Goal: Transaction & Acquisition: Purchase product/service

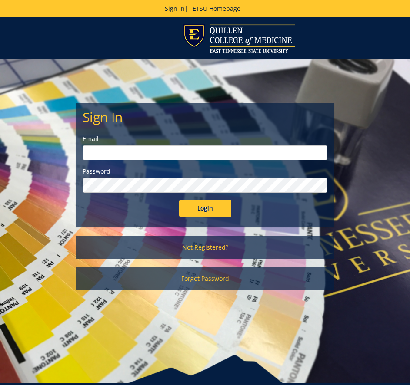
type input "dellingerb@etsu.edu"
drag, startPoint x: 192, startPoint y: 203, endPoint x: 199, endPoint y: 209, distance: 9.4
click at [198, 208] on input "Login" at bounding box center [205, 208] width 52 height 17
click at [199, 209] on input "Login" at bounding box center [205, 208] width 52 height 17
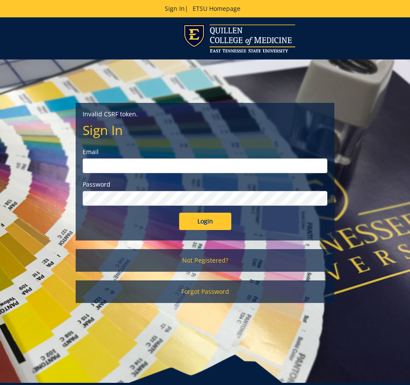
type input "dellingerb@etsu.edu"
click at [205, 220] on input "Login" at bounding box center [205, 221] width 52 height 17
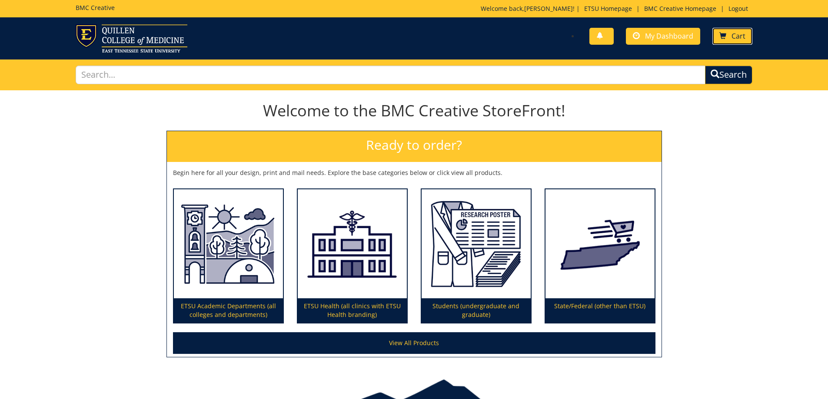
click at [409, 35] on span "Cart" at bounding box center [738, 36] width 14 height 10
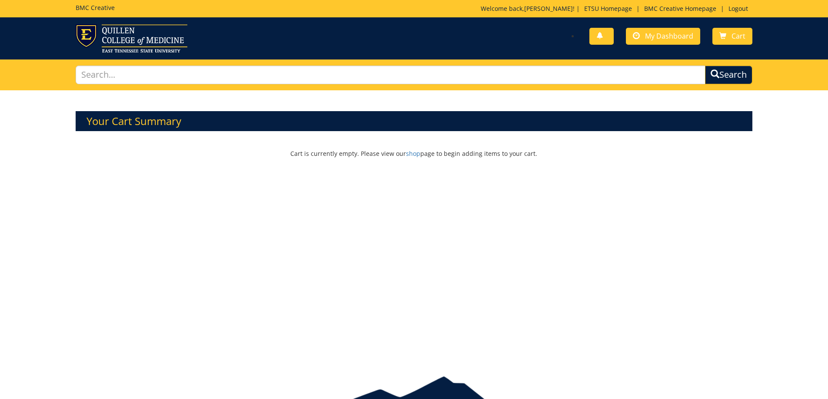
drag, startPoint x: 714, startPoint y: 158, endPoint x: 1235, endPoint y: 136, distance: 520.6
click at [827, 136] on html "BMC Creative Welcome back, Betty ! | ETSU Homepage | BMC Creative Homepage | Lo…" at bounding box center [414, 220] width 828 height 441
click at [552, 8] on p "Welcome back, Betty ! | ETSU Homepage | BMC Creative Homepage | Logout" at bounding box center [617, 8] width 272 height 9
click at [604, 9] on link "ETSU Homepage" at bounding box center [608, 8] width 56 height 8
click at [664, 7] on link "BMC Creative Homepage" at bounding box center [680, 8] width 81 height 8
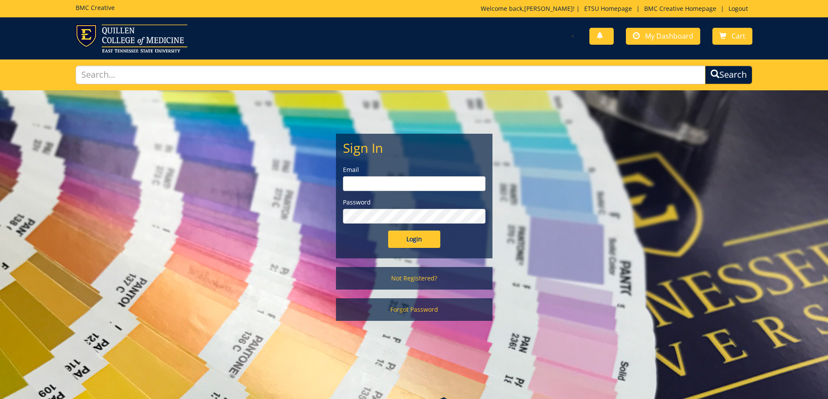
type input "dellingerb@etsu.edu"
click at [411, 239] on input "Login" at bounding box center [414, 239] width 52 height 17
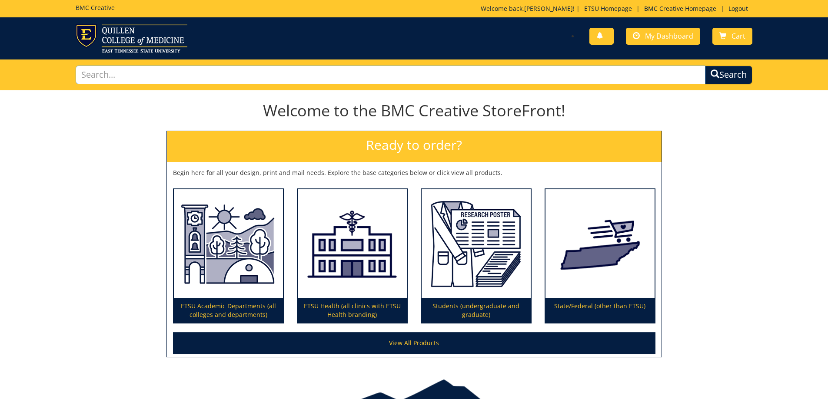
click at [128, 73] on input "text" at bounding box center [391, 75] width 630 height 19
type input "Hoq r"
click at [424, 145] on h2 "Ready to order?" at bounding box center [414, 146] width 495 height 31
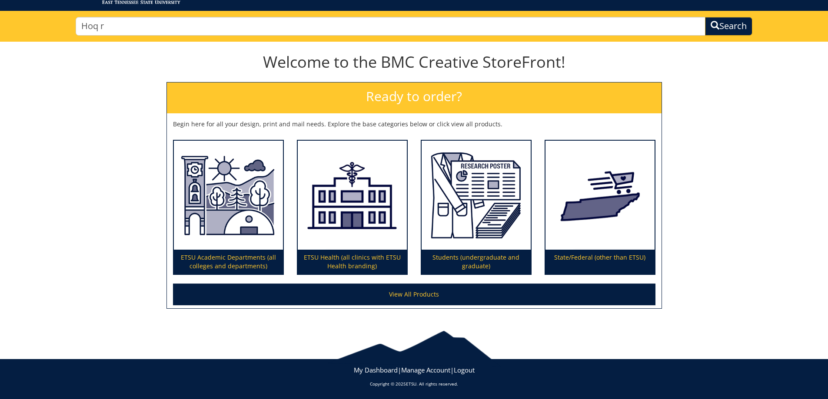
scroll to position [50, 0]
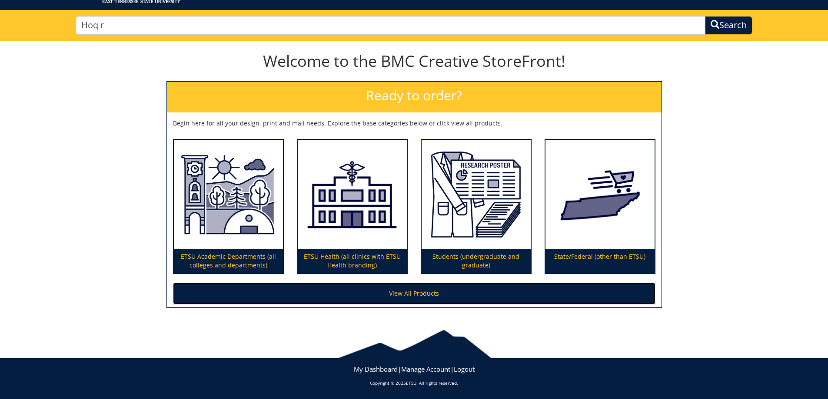
click at [410, 295] on link "View All Products" at bounding box center [414, 294] width 482 height 22
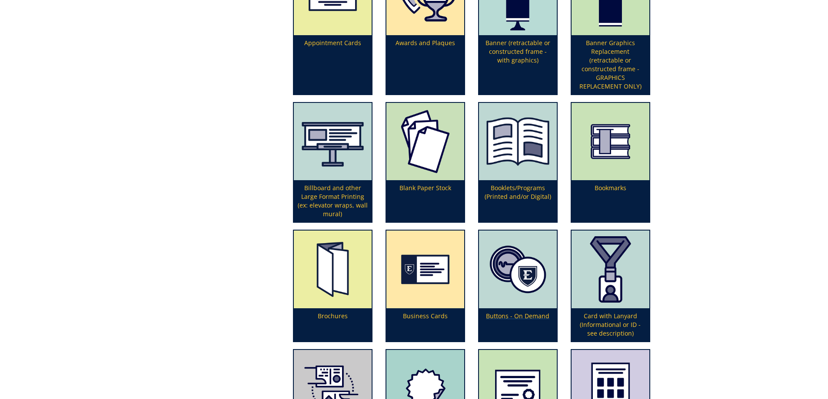
scroll to position [391, 0]
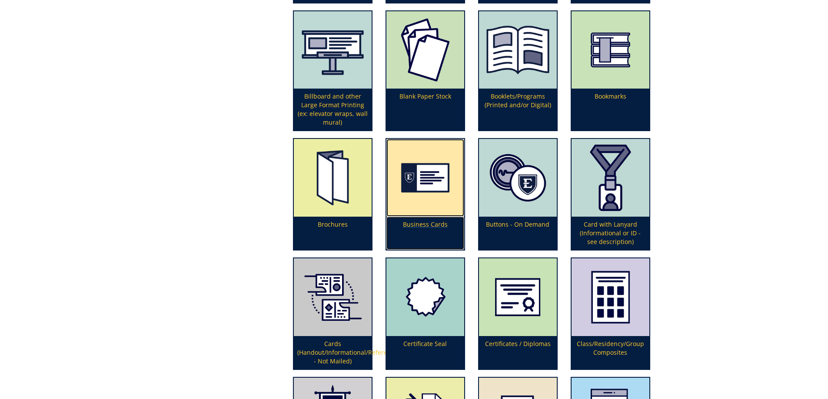
click at [438, 224] on p "Business Cards" at bounding box center [425, 233] width 78 height 33
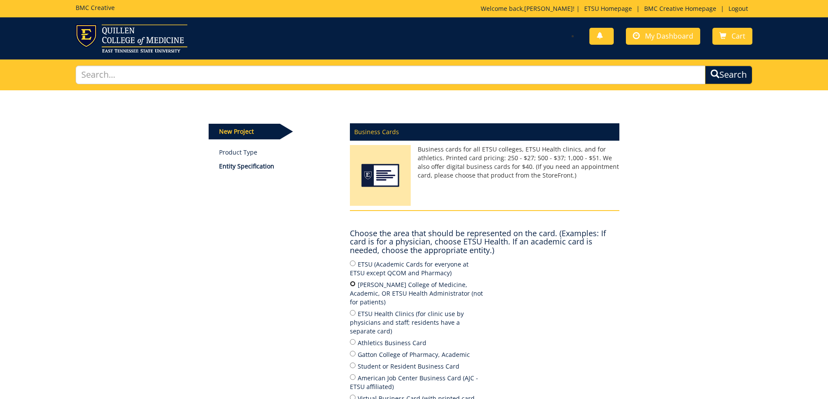
click at [352, 283] on input "[PERSON_NAME] College of Medicine, Academic, OR ETSU Health Administrator (not …" at bounding box center [353, 284] width 6 height 6
radio input "true"
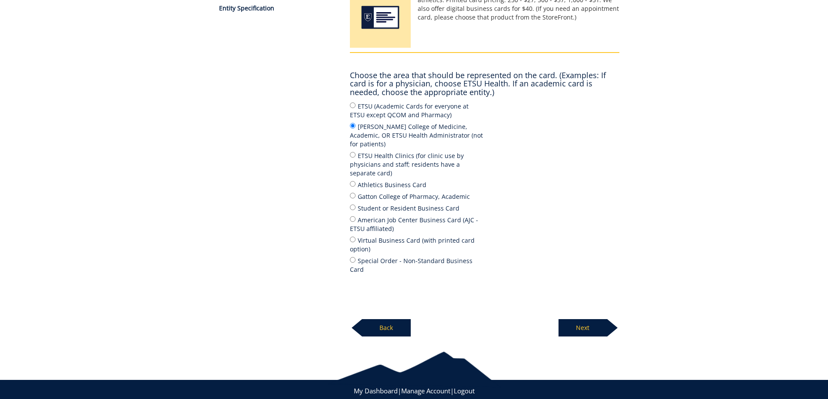
scroll to position [163, 0]
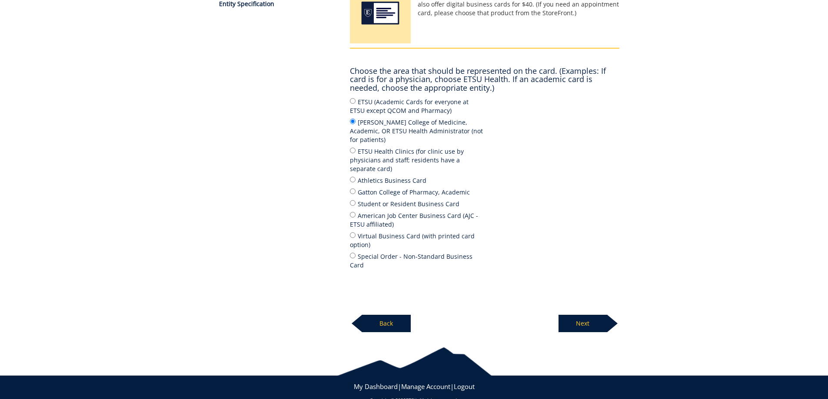
click at [584, 315] on p "Next" at bounding box center [582, 323] width 49 height 17
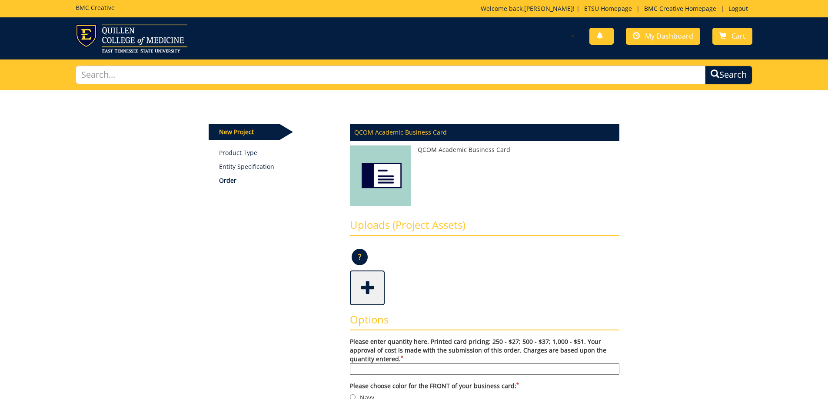
click at [373, 367] on input "Please enter quantity here. Printed card pricing: 250 - $27; 500 - $37; 1,000 -…" at bounding box center [484, 369] width 269 height 11
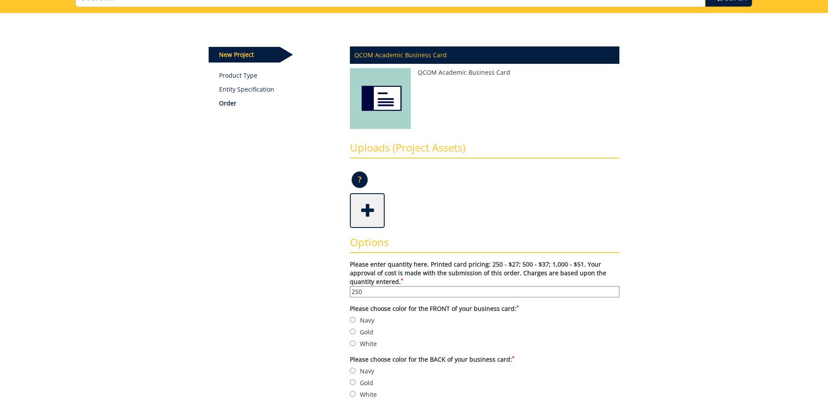
scroll to position [87, 0]
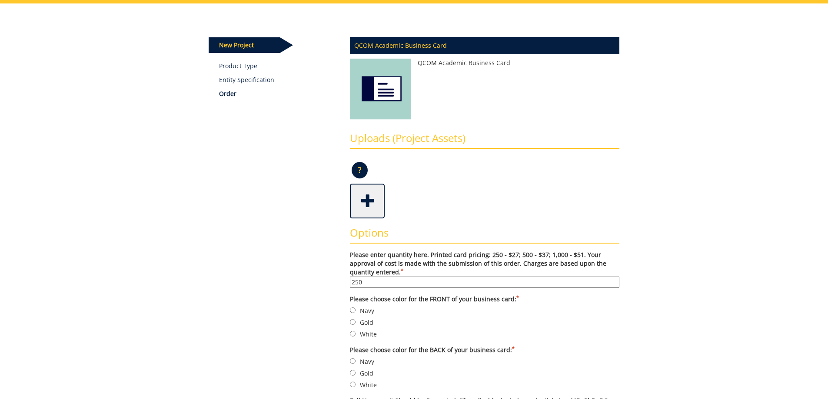
type input "250"
click at [353, 310] on input "Navy" at bounding box center [353, 311] width 6 height 6
radio input "true"
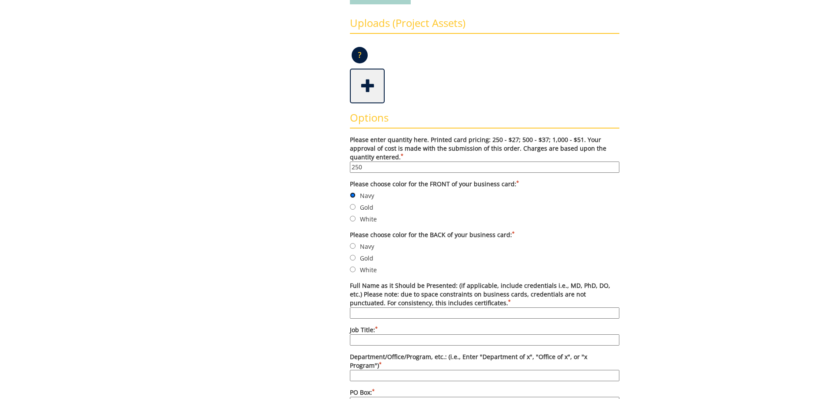
scroll to position [217, 0]
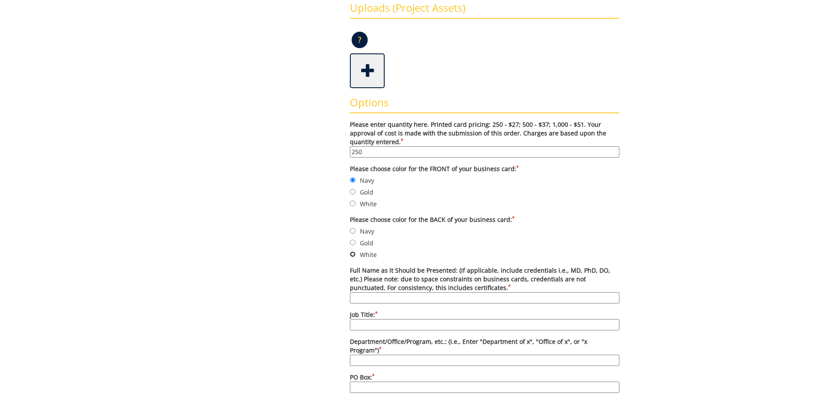
click at [353, 256] on input "White" at bounding box center [353, 255] width 6 height 6
radio input "true"
click at [370, 296] on input "Full Name as it Should be Presented: (if applicable, include credentials i.e., …" at bounding box center [484, 297] width 269 height 11
type input "[PERSON_NAME], RN"
click at [365, 321] on input "Job Title: *" at bounding box center [484, 324] width 269 height 11
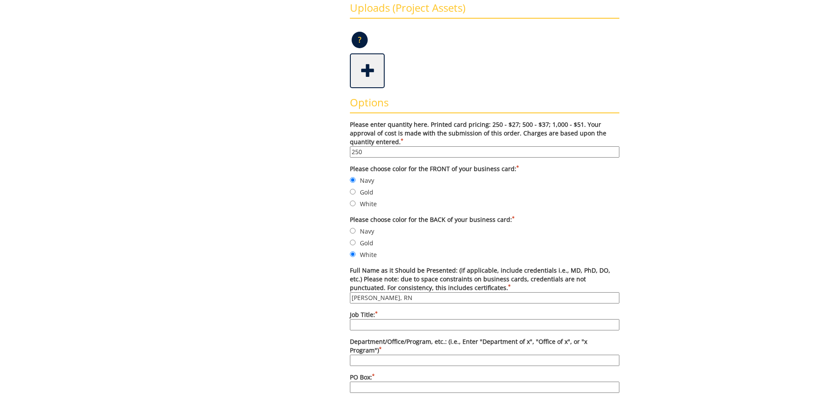
type input "RN Case Manager"
click at [415, 297] on input "[PERSON_NAME], RN" at bounding box center [484, 297] width 269 height 11
click at [385, 355] on input "Department/Office/Program, etc.: (i.e., Enter "Department of x", "Office of x",…" at bounding box center [484, 360] width 269 height 11
type input "Population Health"
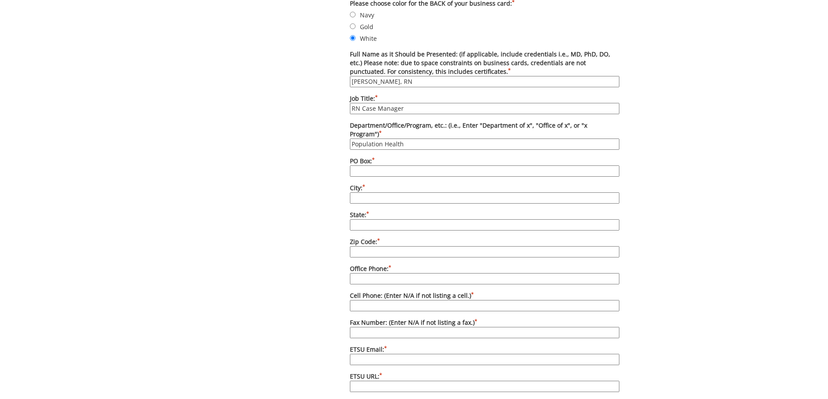
scroll to position [435, 0]
click at [378, 165] on input "PO Box: *" at bounding box center [484, 170] width 269 height 11
type input "[STREET_ADDRESS]"
click at [402, 192] on input "City: *" at bounding box center [484, 197] width 269 height 11
type input "[GEOGRAPHIC_DATA]"
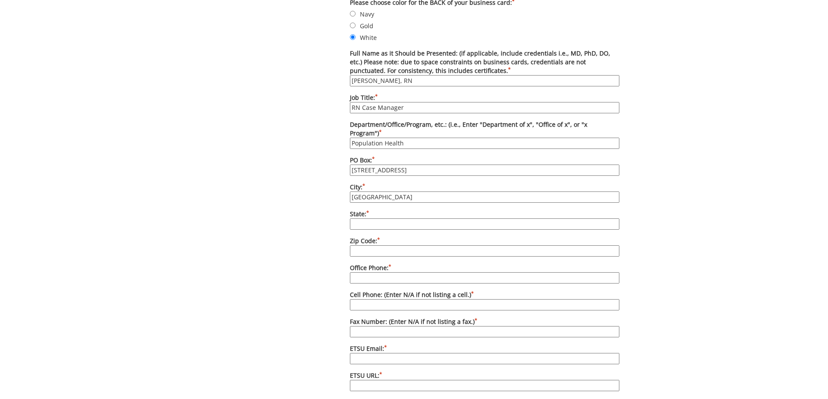
type input "[US_STATE]"
type input "37615"
type input "4237412610"
type input "[EMAIL_ADDRESS][DOMAIN_NAME]"
click at [381, 246] on input "37615" at bounding box center [484, 251] width 269 height 11
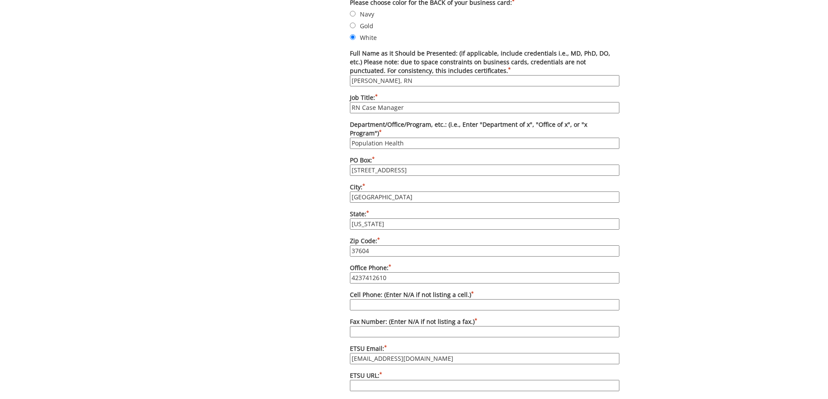
type input "37604"
click at [370, 299] on input "Cell Phone: (Enter N/A if not listing a cell.) *" at bounding box center [484, 304] width 269 height 11
click at [366, 326] on input "Fax Number: (Enter N/A if not listing a fax.) *" at bounding box center [484, 331] width 269 height 11
type input "[PHONE_NUMBER]"
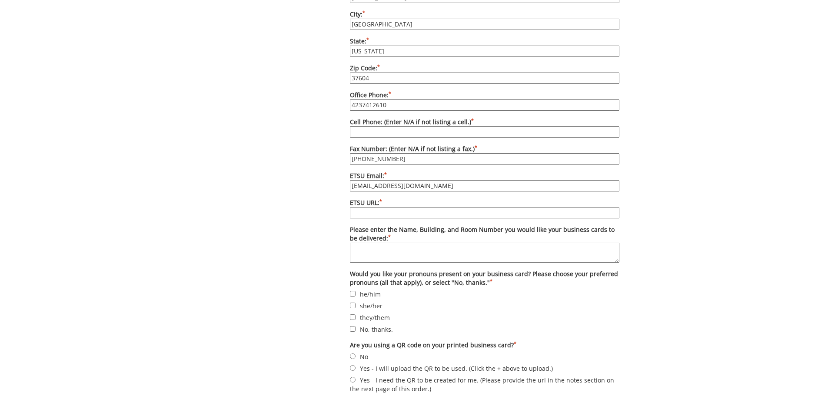
scroll to position [608, 0]
click at [367, 206] on input "ETSU URL: *" at bounding box center [484, 211] width 269 height 11
type input "https://www.etsu.edu"
click at [362, 242] on textarea "Please enter the Name, Building, and Room Number you would like your business c…" at bounding box center [484, 252] width 269 height 20
type textarea "101 Med Tech Pkwy, Suite 307"
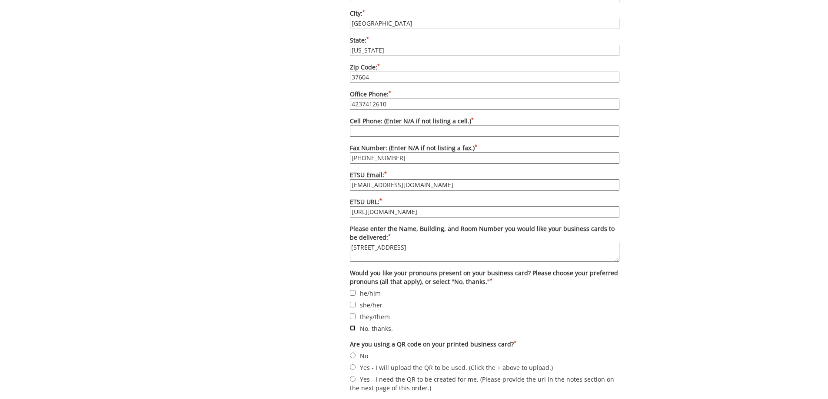
click at [353, 325] on input "No, thanks." at bounding box center [353, 328] width 6 height 6
checkbox input "true"
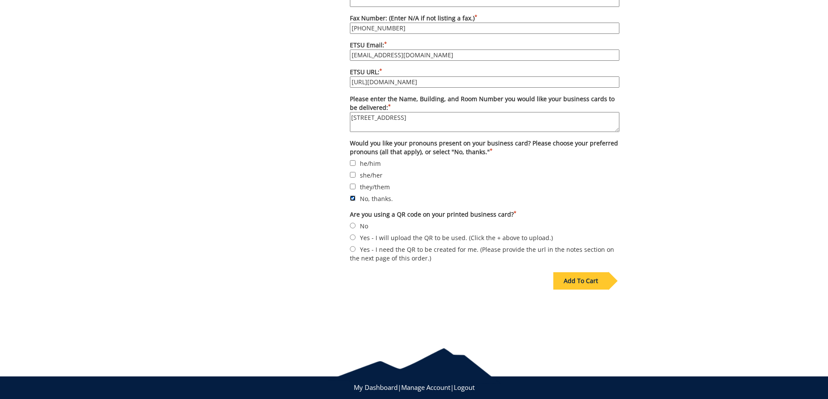
scroll to position [739, 0]
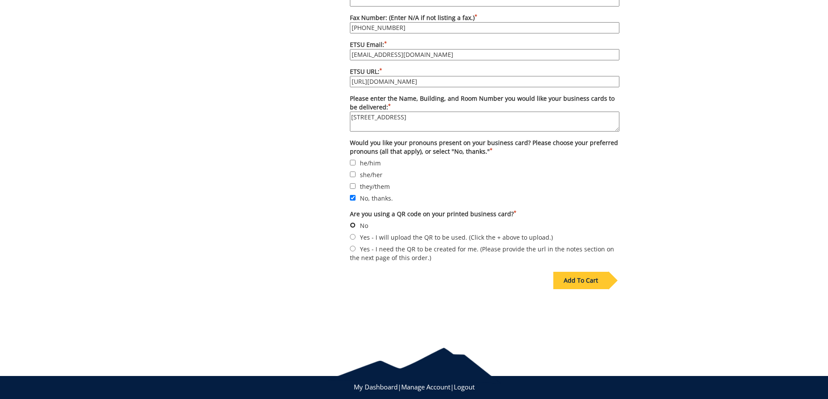
click at [350, 222] on input "No" at bounding box center [353, 225] width 6 height 6
radio input "true"
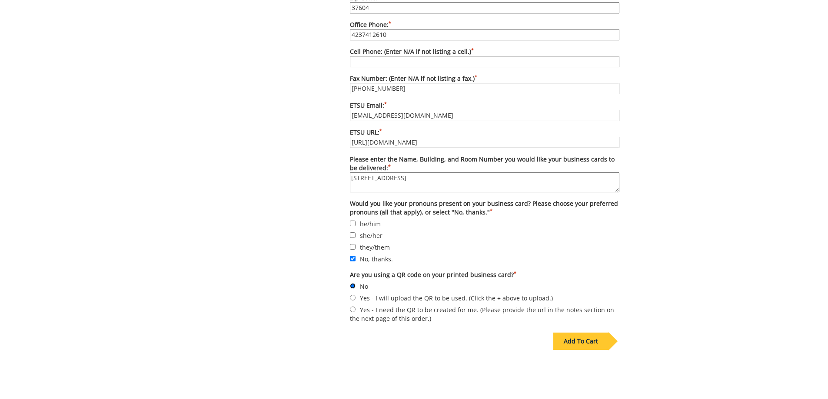
scroll to position [695, 0]
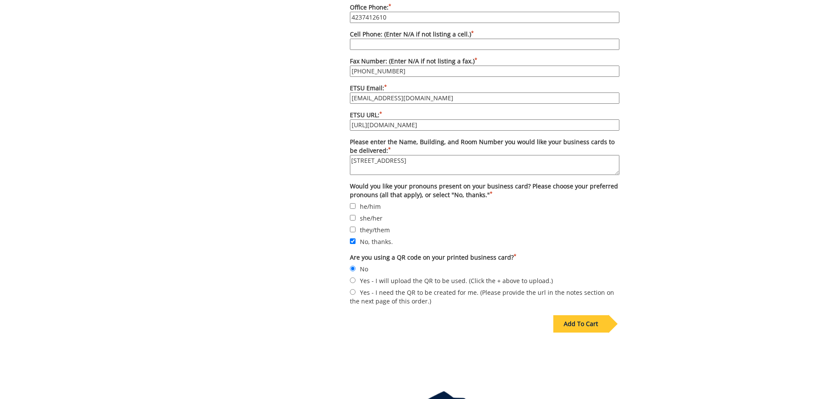
click at [586, 315] on div "Add To Cart" at bounding box center [580, 323] width 55 height 17
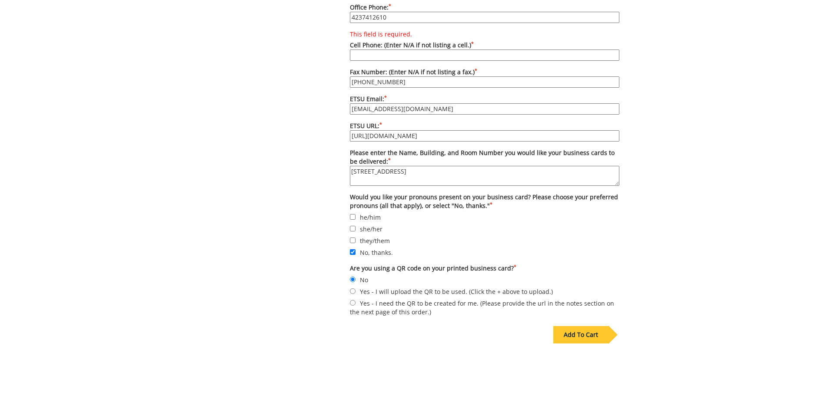
click at [585, 327] on div "Add To Cart" at bounding box center [580, 334] width 55 height 17
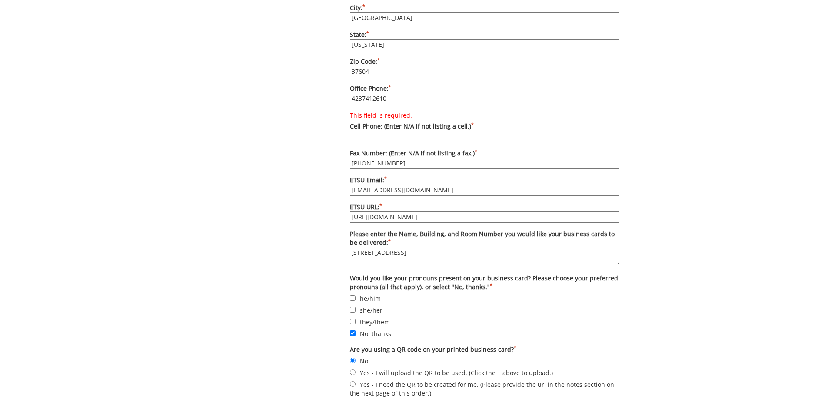
scroll to position [565, 0]
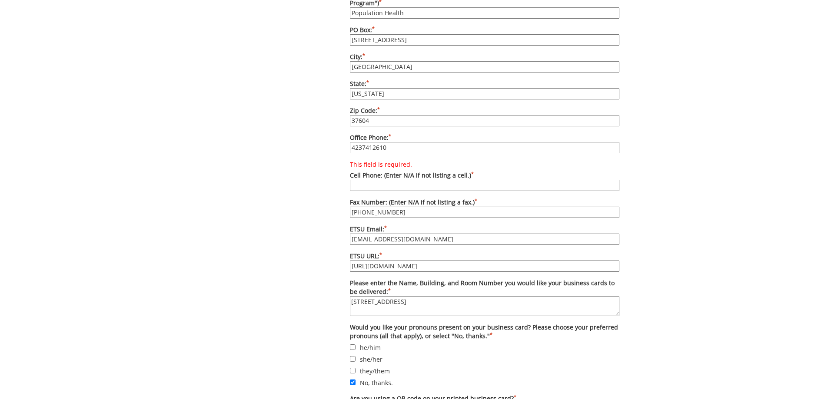
click at [369, 180] on input "This field is required. Cell Phone: (Enter N/A if not listing a cell.) *" at bounding box center [484, 185] width 269 height 11
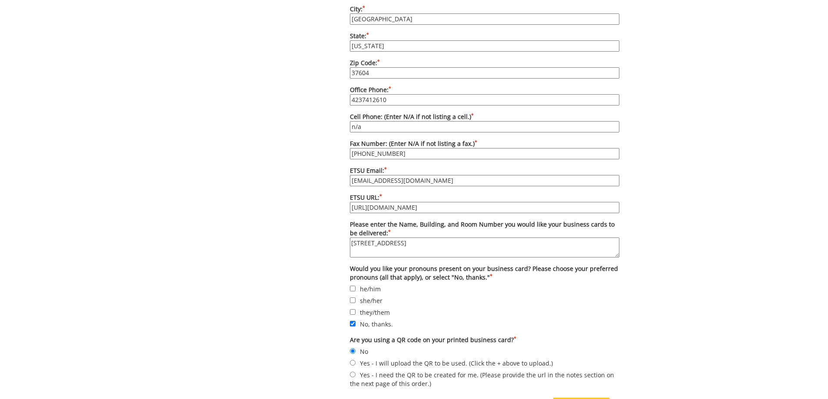
scroll to position [748, 0]
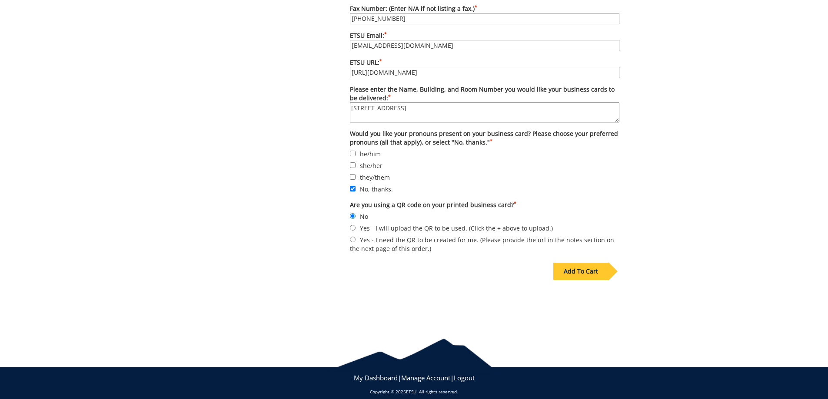
type input "n/a"
click at [584, 263] on div "Add To Cart" at bounding box center [580, 271] width 55 height 17
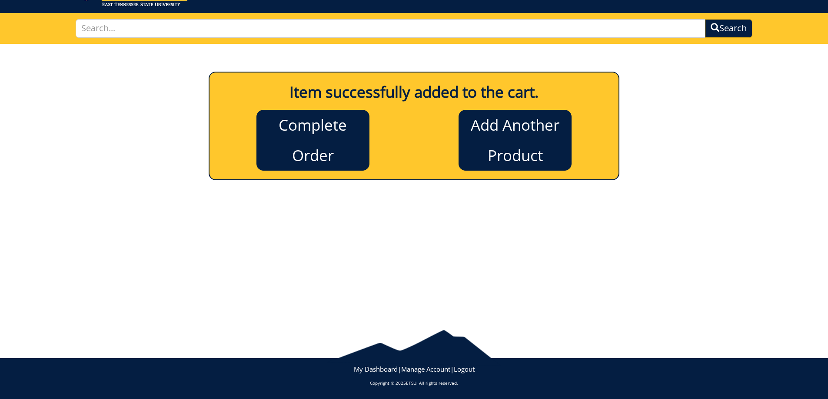
scroll to position [46, 0]
click at [511, 142] on link "Add Another Product" at bounding box center [514, 140] width 113 height 61
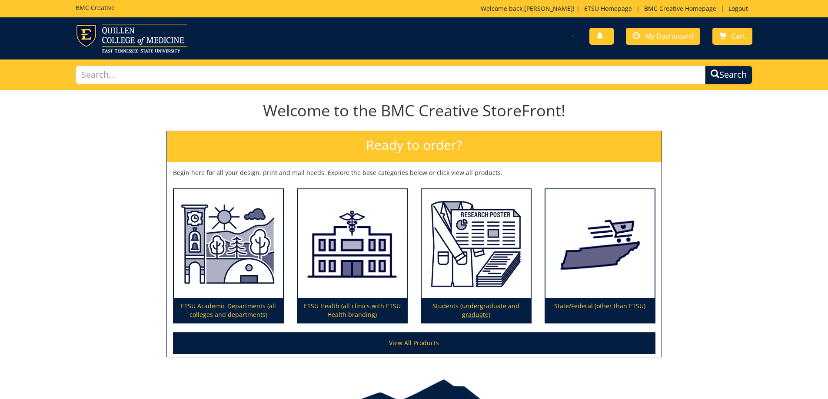
scroll to position [50, 0]
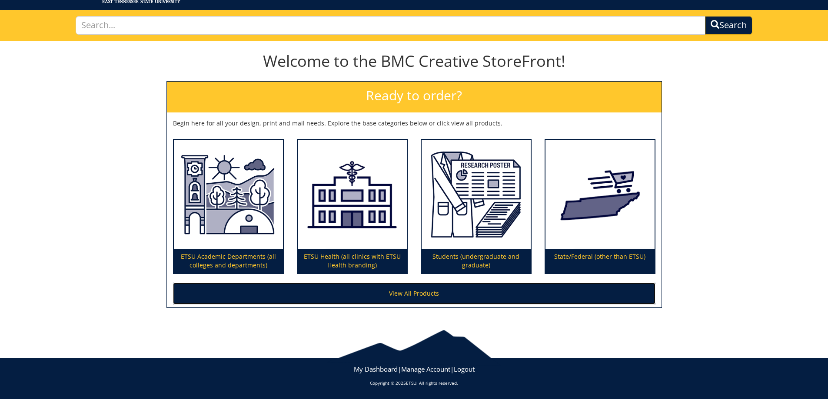
click at [444, 295] on link "View All Products" at bounding box center [414, 294] width 482 height 22
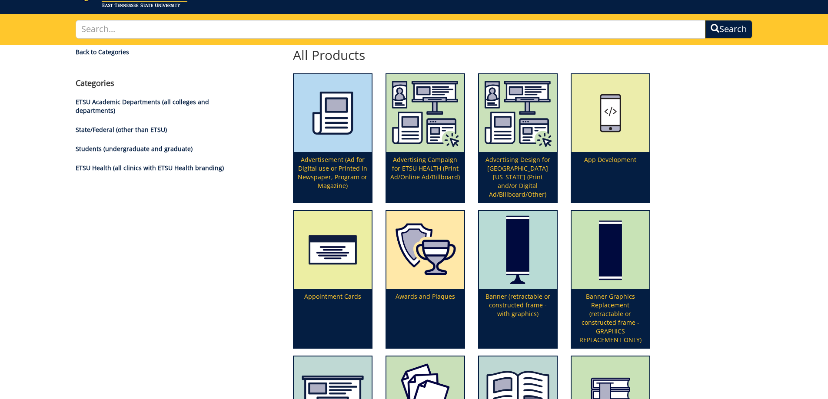
scroll to position [261, 0]
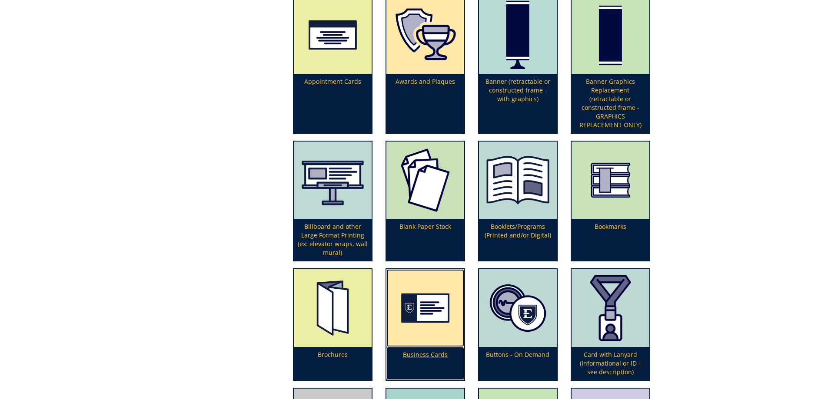
click at [418, 351] on p "Business Cards" at bounding box center [425, 363] width 78 height 33
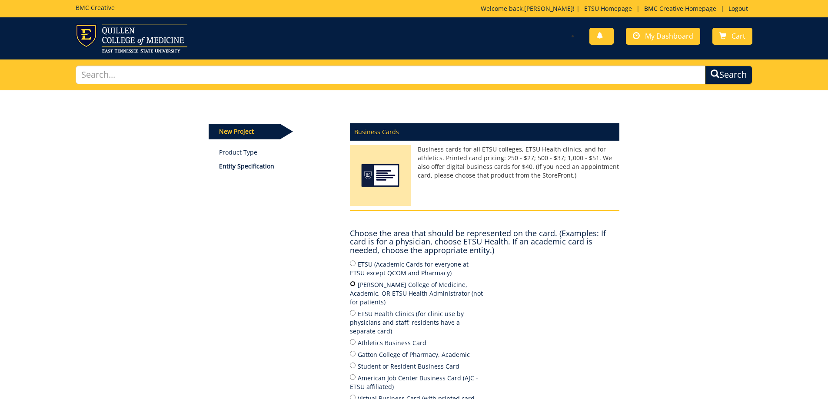
click at [352, 284] on input "[PERSON_NAME] College of Medicine, Academic, OR ETSU Health Administrator (not …" at bounding box center [353, 284] width 6 height 6
radio input "true"
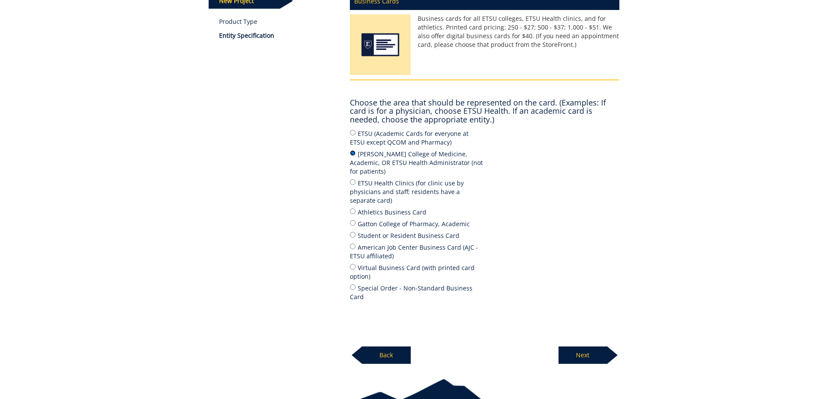
scroll to position [163, 0]
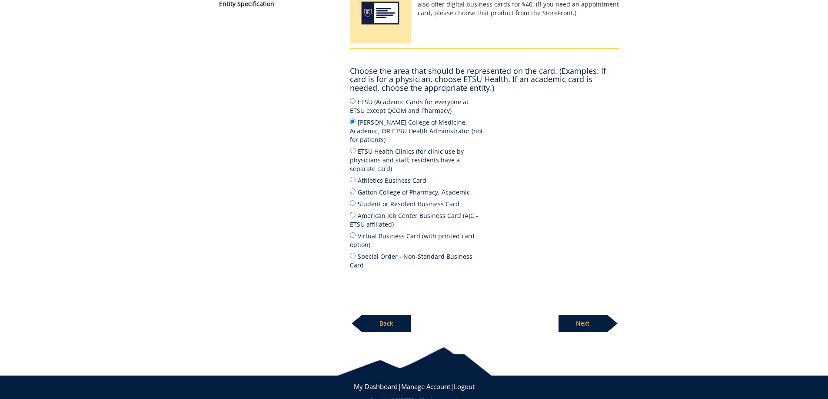
click at [591, 315] on p "Next" at bounding box center [582, 323] width 49 height 17
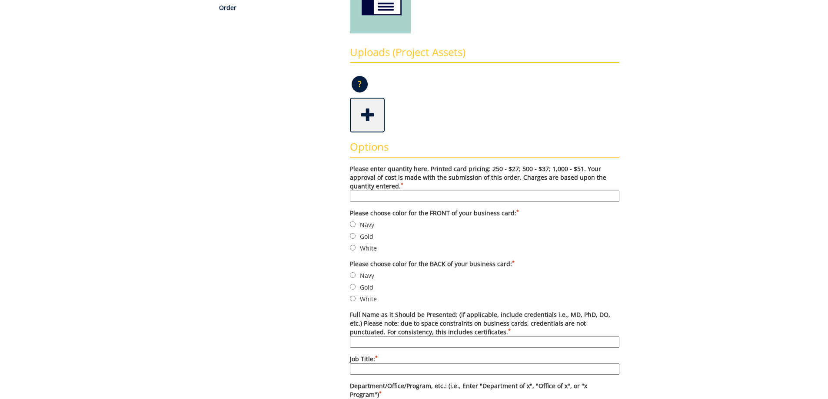
scroll to position [174, 0]
click at [385, 194] on input "Please enter quantity here. Printed card pricing: 250 - $27; 500 - $37; 1,000 -…" at bounding box center [484, 195] width 269 height 11
type input "250"
click at [352, 222] on input "Navy" at bounding box center [353, 224] width 6 height 6
radio input "true"
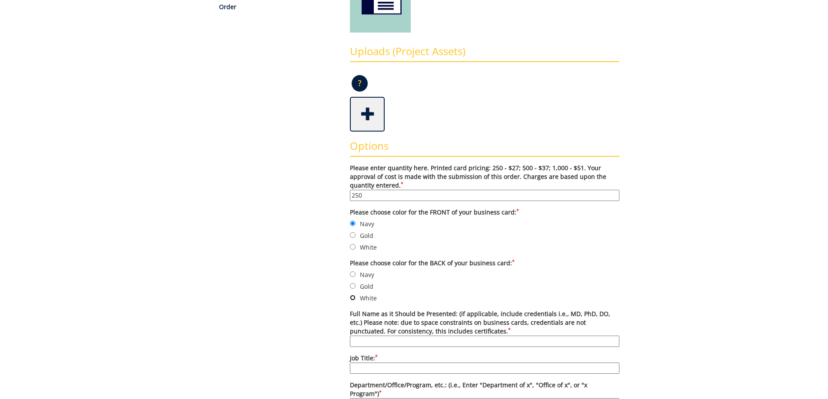
click at [353, 298] on input "White" at bounding box center [353, 298] width 6 height 6
radio input "true"
click at [375, 342] on input "Full Name as it Should be Presented: (if applicable, include credentials i.e., …" at bounding box center [484, 341] width 269 height 11
click at [368, 343] on input "Full Name as it Should be Presented: (if applicable, include credentials i.e., …" at bounding box center [484, 341] width 269 height 11
paste input "[PERSON_NAME] MBA, BSN, RN"
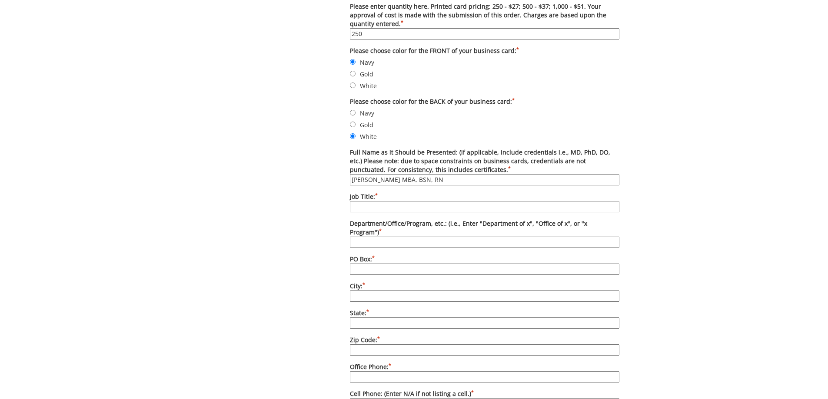
scroll to position [348, 0]
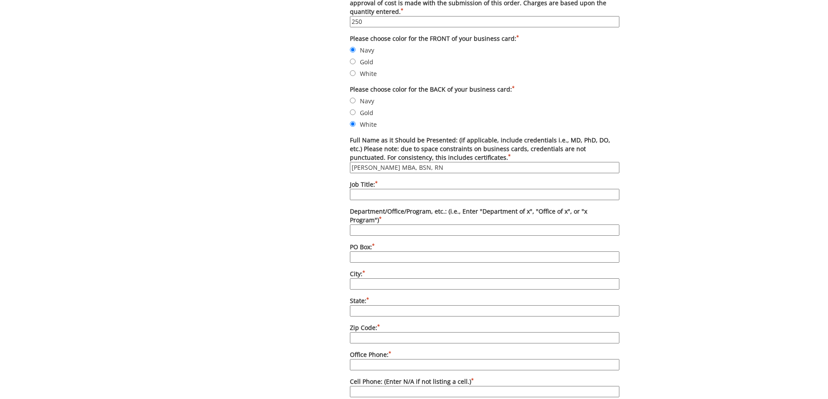
type input "[PERSON_NAME] MBA, BSN, RN"
click at [384, 197] on input "Job Title: *" at bounding box center [484, 194] width 269 height 11
paste input "Director of Population Health"
type input "Director of Population Health"
click at [380, 225] on input "Department/Office/Program, etc.: (i.e., Enter "Department of x", "Office of x",…" at bounding box center [484, 230] width 269 height 11
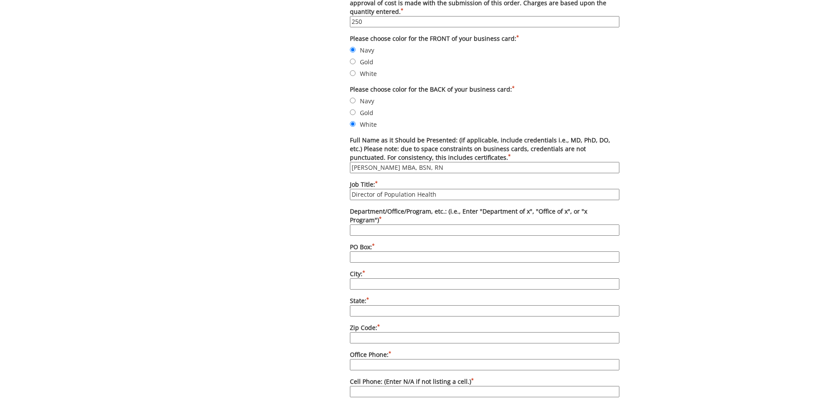
type input "ETSU Health"
click at [384, 252] on input "PO Box: *" at bounding box center [484, 257] width 269 height 11
type input "[STREET_ADDRESS]"
click at [370, 279] on input "City: *" at bounding box center [484, 284] width 269 height 11
type input "[GEOGRAPHIC_DATA]"
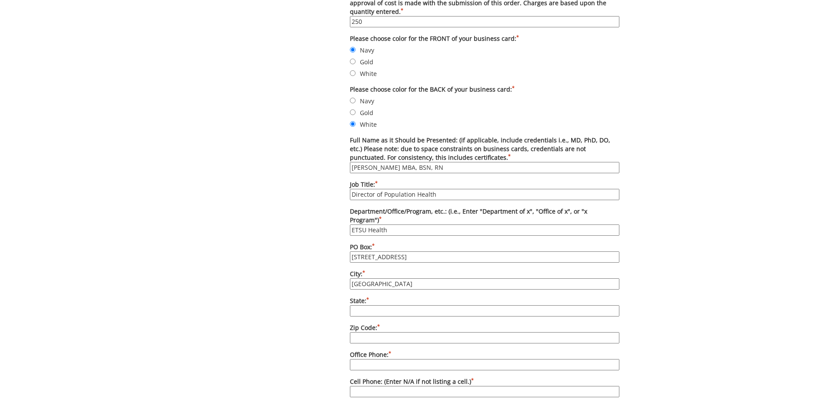
type input "[US_STATE]"
type input "37601"
type input "4234336029"
type input "bettyj13@hotmail.com"
click at [378, 332] on input "37601" at bounding box center [484, 337] width 269 height 11
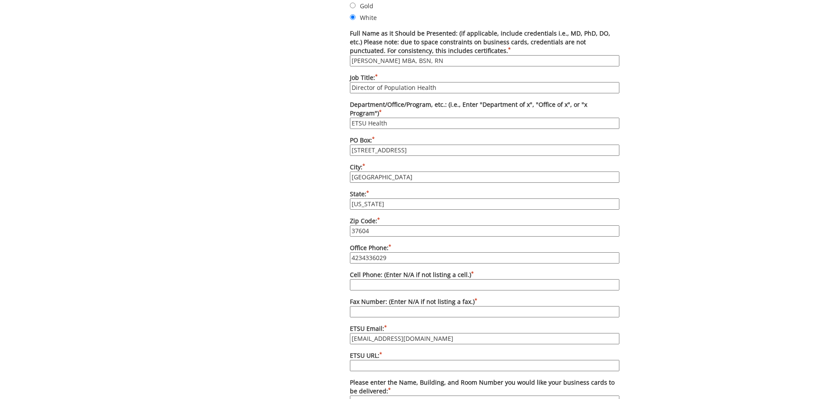
scroll to position [478, 0]
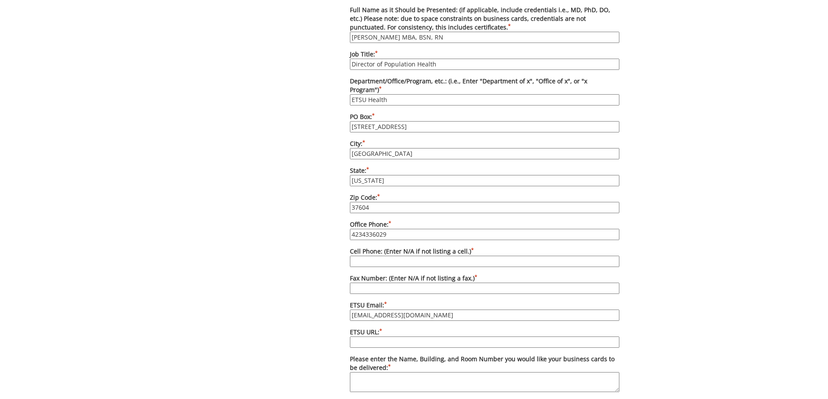
type input "37604"
click at [406, 229] on input "4234336029" at bounding box center [484, 234] width 269 height 11
click at [397, 229] on input "4234336029" at bounding box center [484, 234] width 269 height 11
click at [360, 229] on input "4234336133" at bounding box center [484, 234] width 269 height 11
click at [375, 229] on input "423-4336133" at bounding box center [484, 234] width 269 height 11
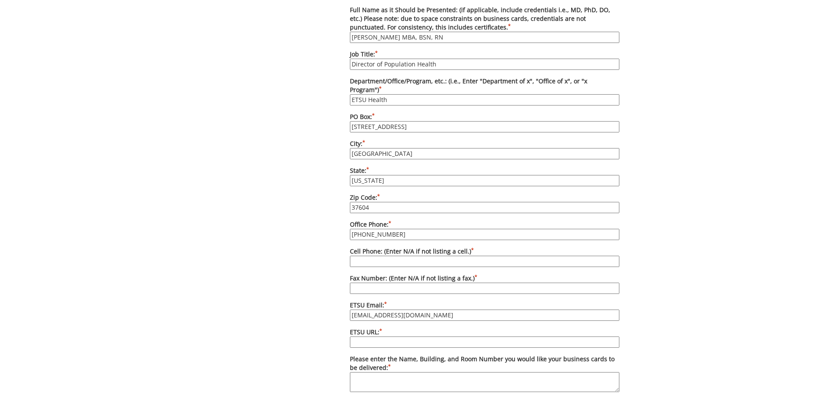
type input "[PHONE_NUMBER]"
click at [400, 256] on input "Cell Phone: (Enter N/A if not listing a cell.) *" at bounding box center [484, 261] width 269 height 11
paste input "[PHONE_NUMBER]"
type input "[PHONE_NUMBER]"
click at [382, 284] on input "Fax Number: (Enter N/A if not listing a fax.) *" at bounding box center [484, 288] width 269 height 11
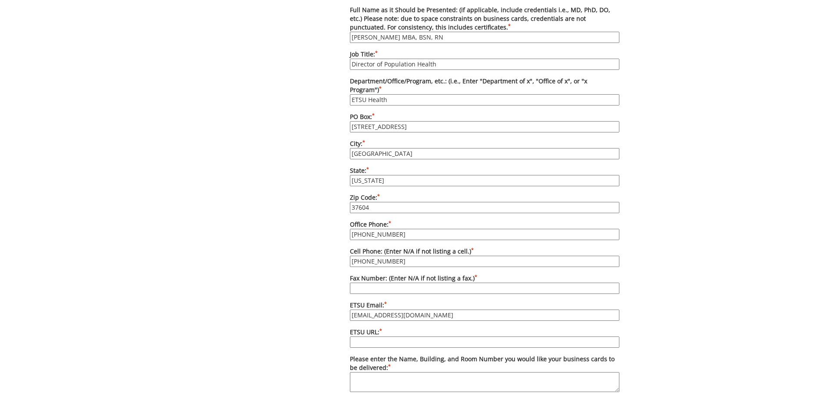
type input "[PHONE_NUMBER]"
click at [363, 328] on label "ETSU URL: *" at bounding box center [484, 338] width 269 height 20
click at [363, 337] on input "ETSU URL: *" at bounding box center [484, 342] width 269 height 11
click at [361, 337] on input "ETSU URL: *" at bounding box center [484, 342] width 269 height 11
type input "[URL][DOMAIN_NAME]"
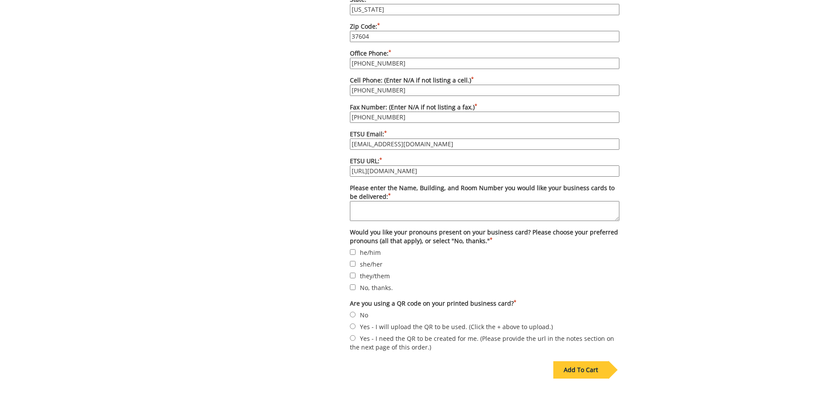
scroll to position [652, 0]
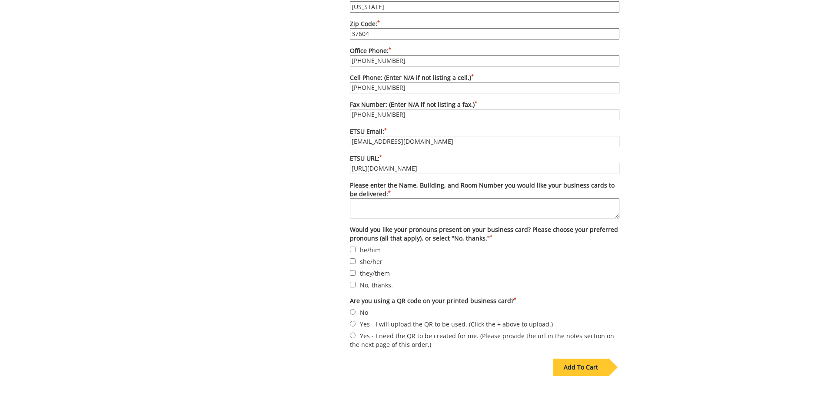
click at [398, 206] on textarea "Please enter the Name, Building, and Room Number you would like your business c…" at bounding box center [484, 209] width 269 height 20
type textarea "301 Med Tech Pkwy, Suite 307"
click at [351, 282] on input "No, thanks." at bounding box center [353, 285] width 6 height 6
checkbox input "true"
click at [353, 309] on input "No" at bounding box center [353, 312] width 6 height 6
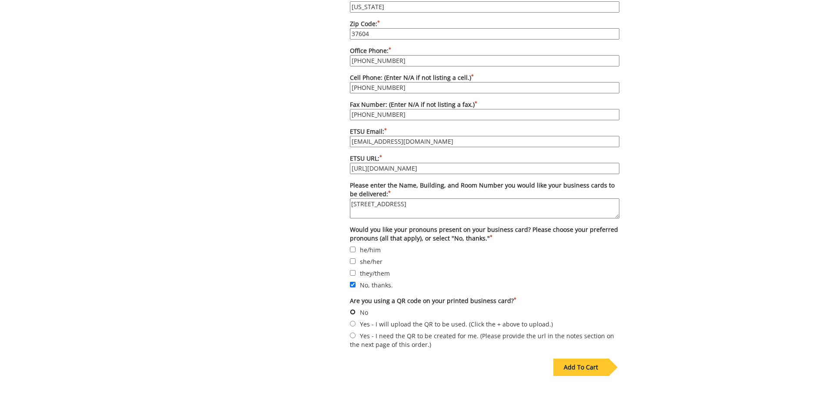
radio input "true"
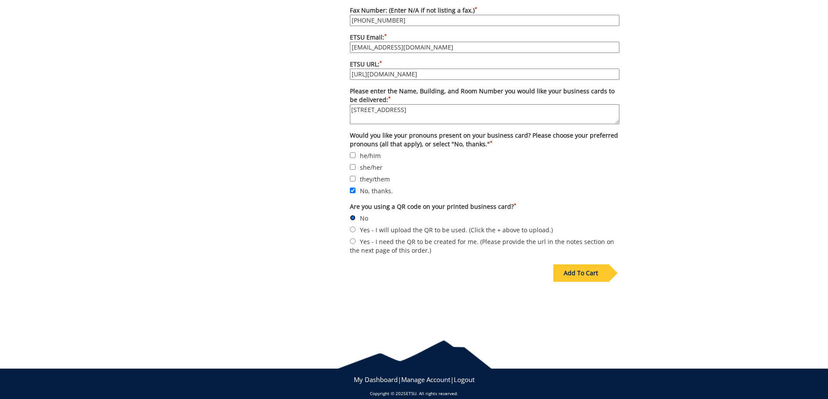
scroll to position [748, 0]
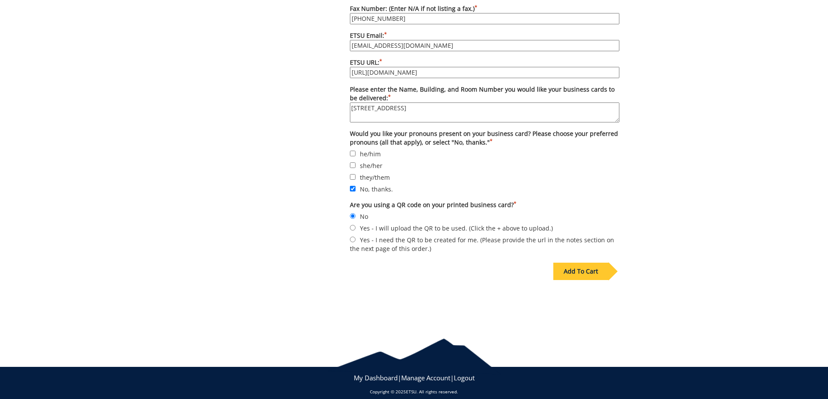
click at [575, 263] on div "Add To Cart" at bounding box center [580, 271] width 55 height 17
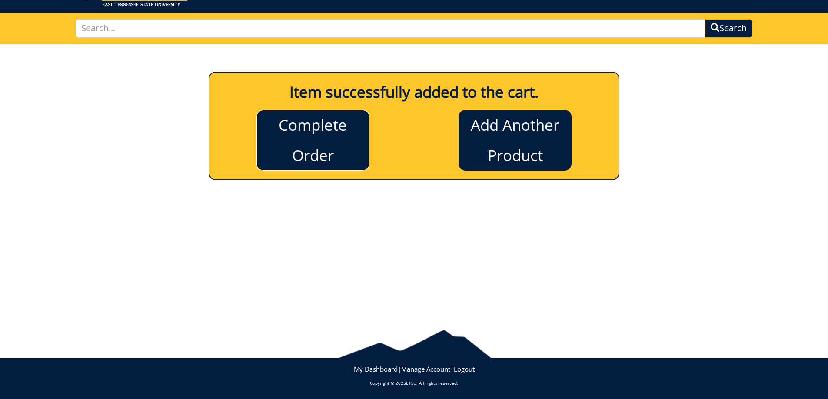
click at [291, 130] on link "Complete Order" at bounding box center [312, 140] width 113 height 61
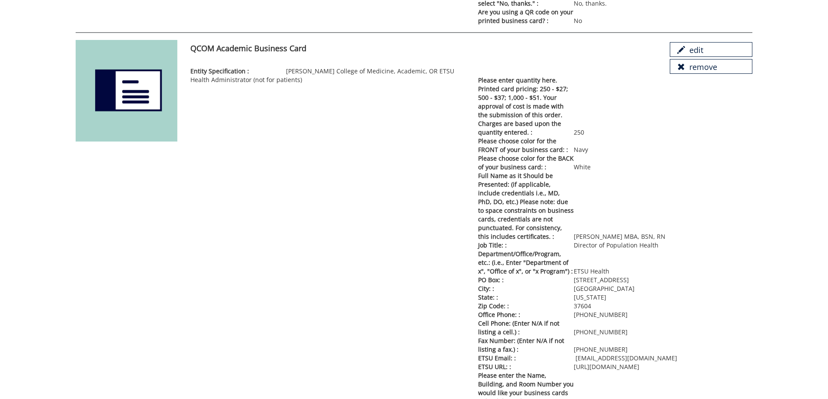
scroll to position [565, 0]
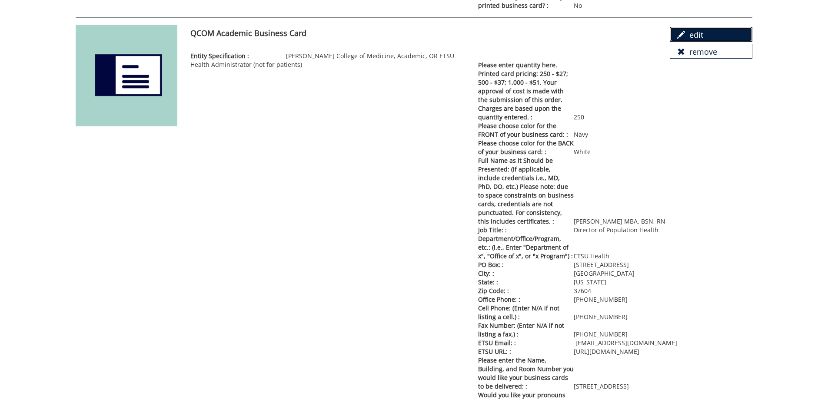
click at [686, 31] on link "edit" at bounding box center [711, 34] width 83 height 15
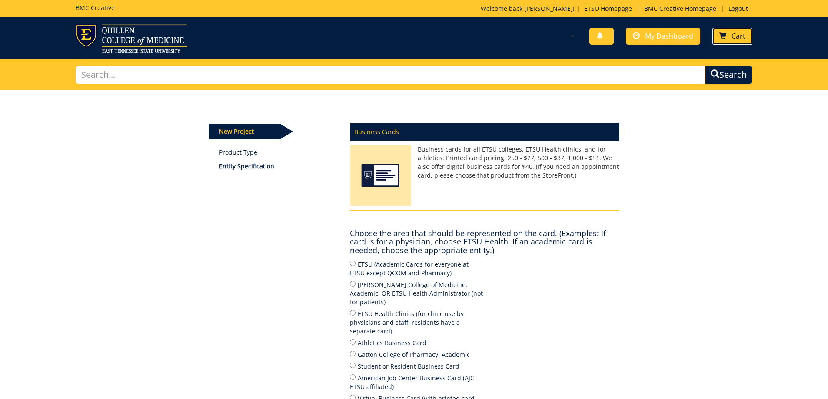
click at [738, 43] on link "Cart" at bounding box center [732, 36] width 40 height 17
click at [353, 284] on input "[PERSON_NAME] College of Medicine, Academic, OR ETSU Health Administrator (not …" at bounding box center [353, 284] width 6 height 6
radio input "true"
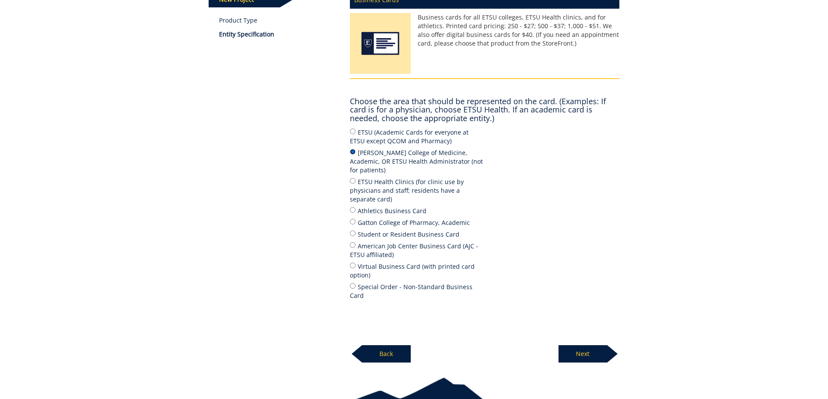
scroll to position [163, 0]
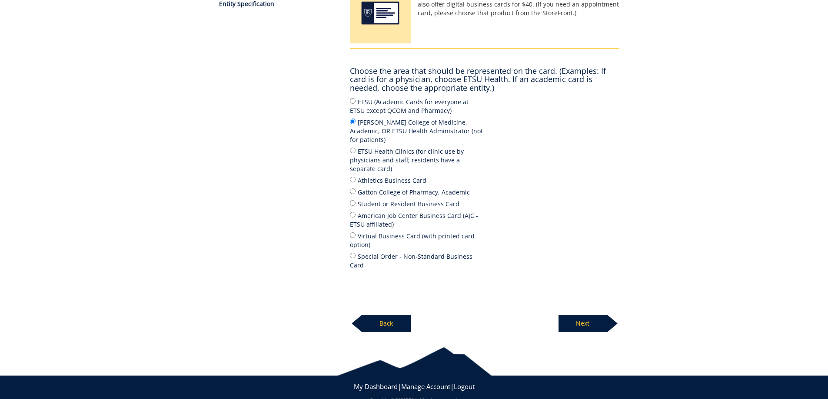
click at [583, 315] on p "Next" at bounding box center [582, 323] width 49 height 17
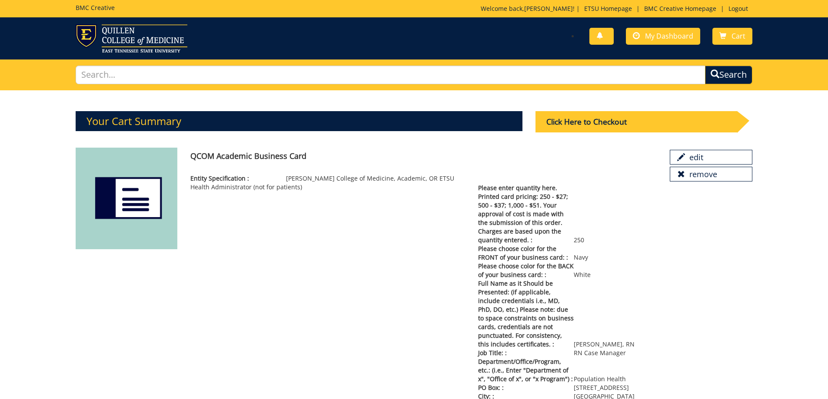
click at [339, 118] on h3 "Your Cart Summary" at bounding box center [299, 121] width 447 height 20
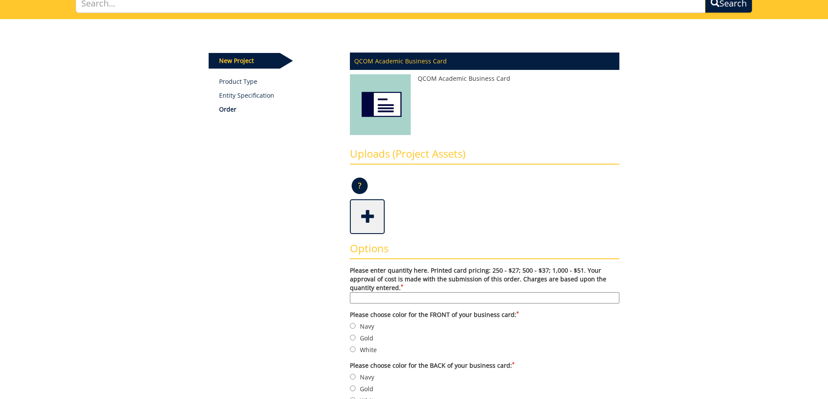
scroll to position [174, 0]
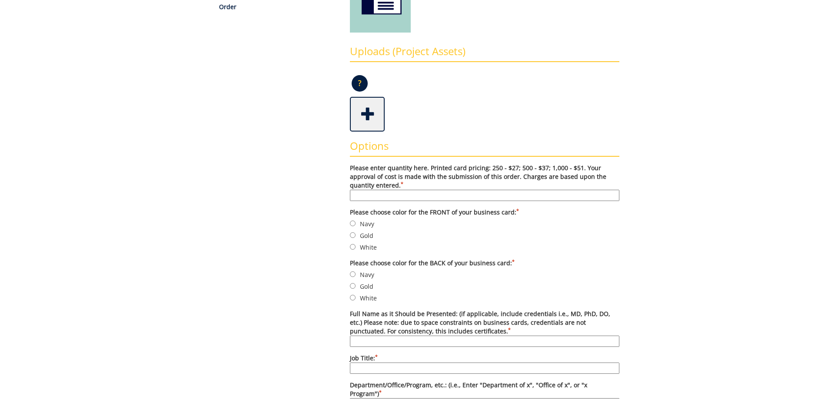
click at [405, 195] on input "Please enter quantity here. Printed card pricing: 250 - $27; 500 - $37; 1,000 -…" at bounding box center [484, 195] width 269 height 11
type input "250"
click at [351, 223] on input "Navy" at bounding box center [353, 224] width 6 height 6
radio input "true"
click at [355, 296] on input "White" at bounding box center [353, 298] width 6 height 6
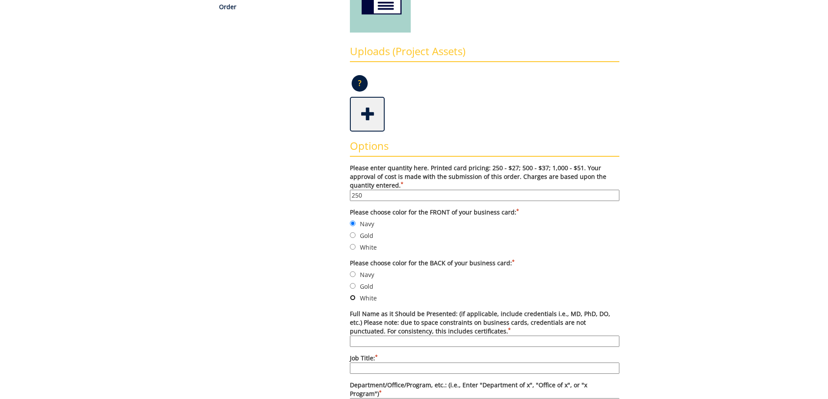
radio input "true"
click at [374, 343] on input "Full Name as it Should be Presented: (if applicable, include credentials i.e., …" at bounding box center [484, 341] width 269 height 11
paste input "[PERSON_NAME] MBA, BSN, RN"
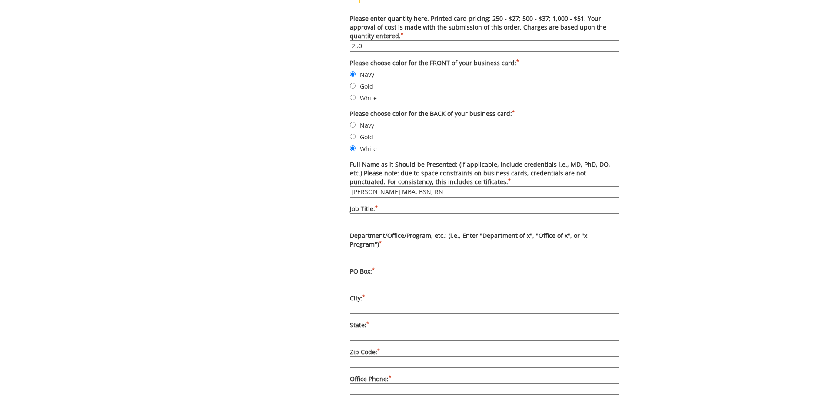
scroll to position [348, 0]
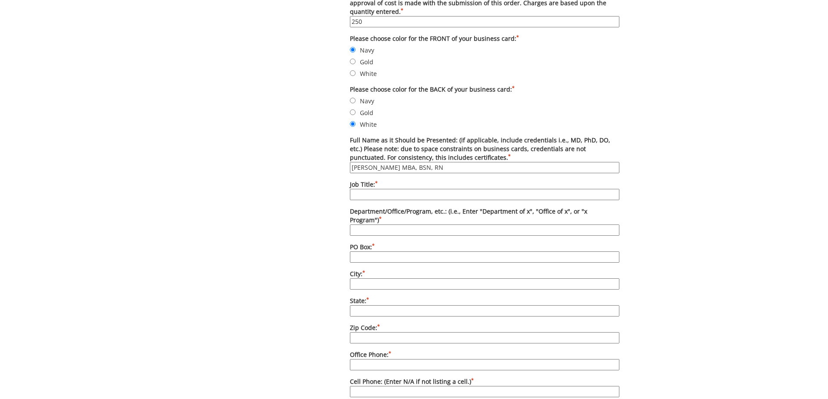
type input "[PERSON_NAME] MBA, BSN, RN"
click at [403, 196] on input "Job Title: *" at bounding box center [484, 194] width 269 height 11
type input "Director of Population Health"
click at [381, 225] on input "Department/Office/Program, etc.: (i.e., Enter "Department of x", "Office of x",…" at bounding box center [484, 230] width 269 height 11
type input "ETSU Health"
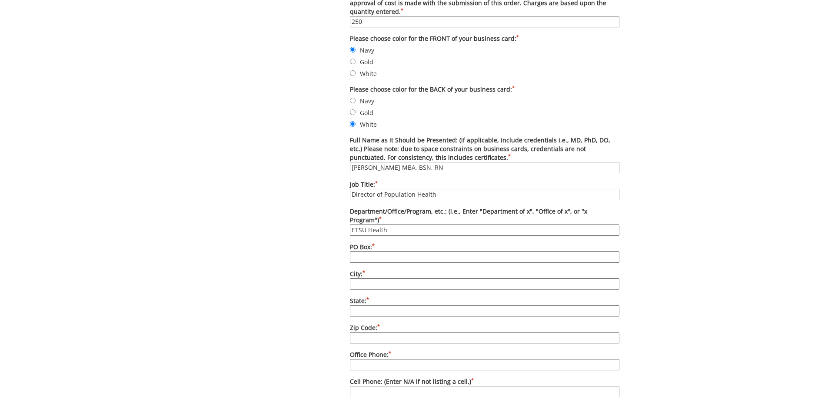
click at [367, 252] on input "PO Box: *" at bounding box center [484, 257] width 269 height 11
type input "[STREET_ADDRESS]"
click at [375, 279] on input "City: *" at bounding box center [484, 284] width 269 height 11
type input "[GEOGRAPHIC_DATA]"
type input "[US_STATE]"
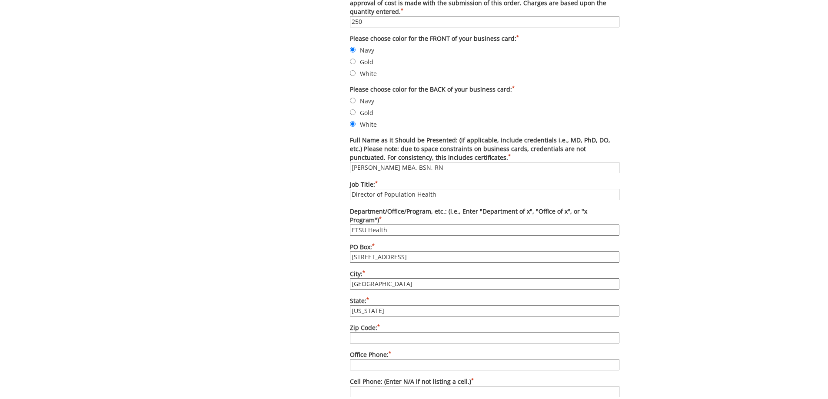
type input "37601"
type input "4234336029"
type input "bettyj13@hotmail.com"
click at [382, 332] on input "37601" at bounding box center [484, 337] width 269 height 11
type input "37601"
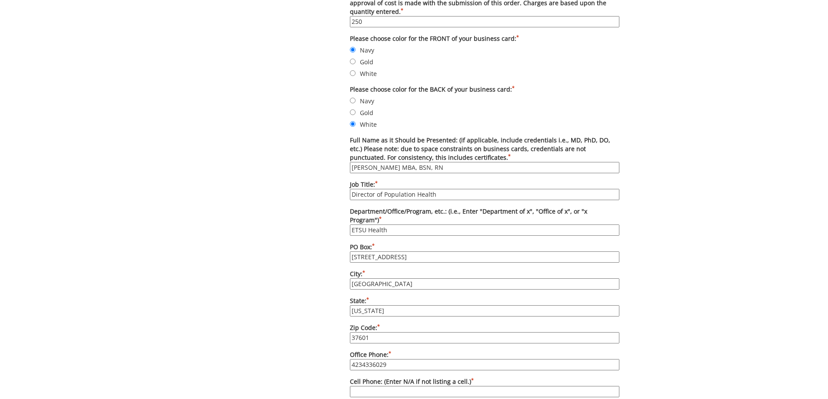
click at [396, 359] on input "4234336029" at bounding box center [484, 364] width 269 height 11
click at [361, 359] on input "4234336133" at bounding box center [484, 364] width 269 height 11
click at [373, 359] on input "423-4336133" at bounding box center [484, 364] width 269 height 11
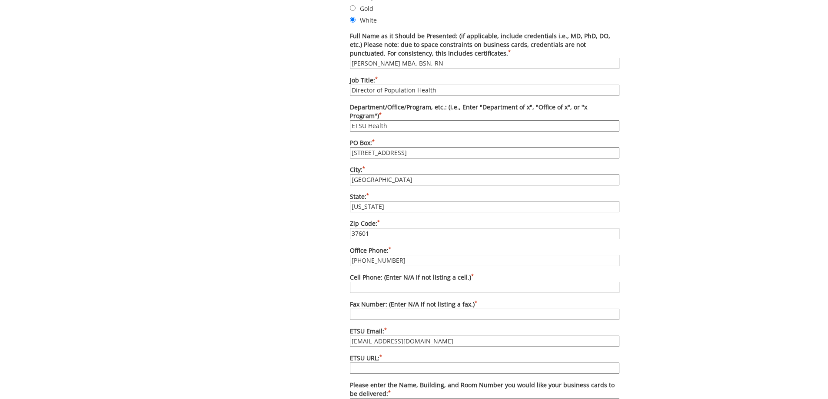
scroll to position [478, 0]
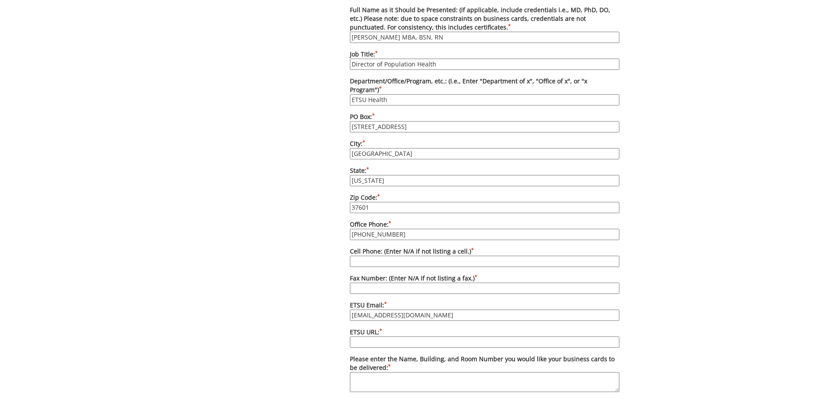
type input "423-433-6133"
click at [369, 256] on input "Cell Phone: (Enter N/A if not listing a cell.) *" at bounding box center [484, 261] width 269 height 11
paste input "423-426-0427"
type input "423-426-0427"
click at [385, 283] on input "Fax Number: (Enter N/A if not listing a fax.) *" at bounding box center [484, 288] width 269 height 11
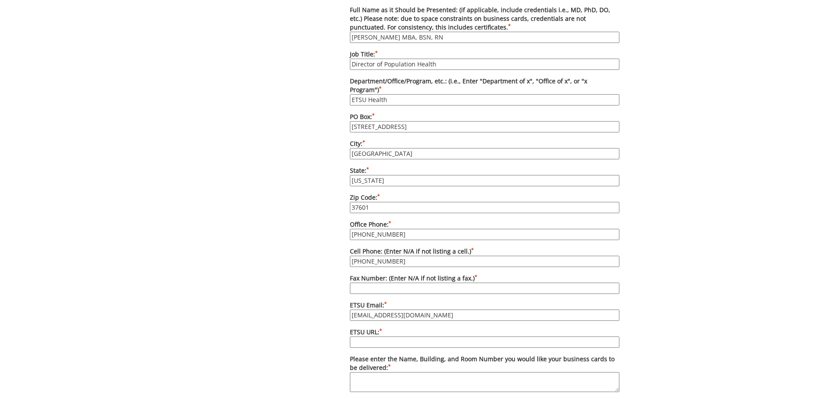
type input "423-433-6060"
drag, startPoint x: 429, startPoint y: 308, endPoint x: 119, endPoint y: 309, distance: 310.7
click at [121, 309] on div "Some kind of message here. New Project Product Type Entity Specification Order …" at bounding box center [414, 103] width 828 height 982
type input "[EMAIL_ADDRESS][DOMAIN_NAME]"
click at [394, 337] on input "ETSU URL: *" at bounding box center [484, 342] width 269 height 11
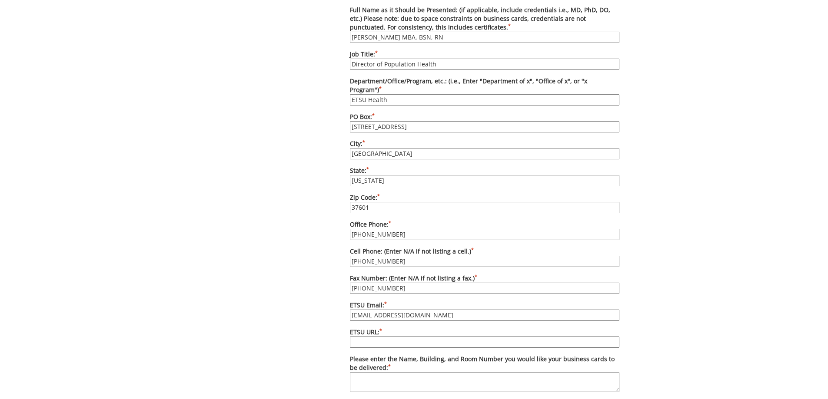
type input "https://www.etsu.edu"
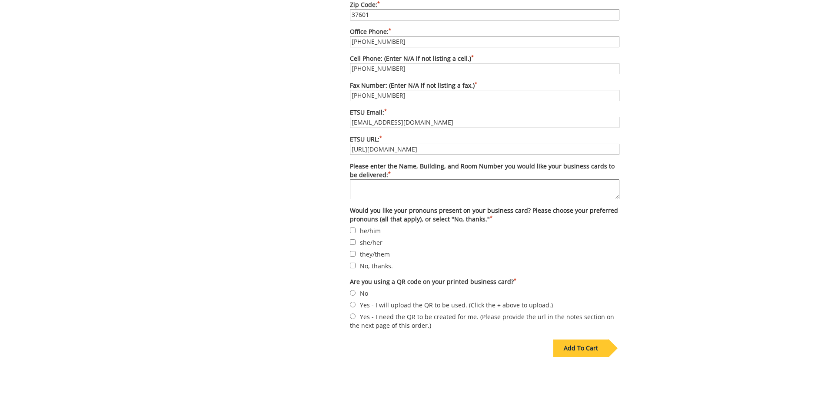
scroll to position [695, 0]
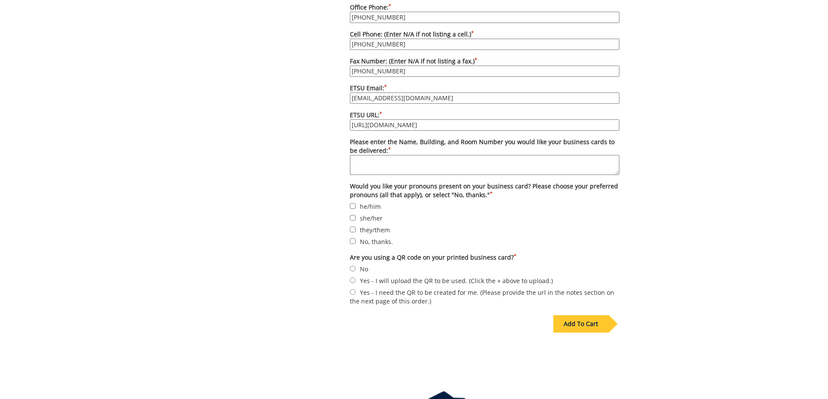
click at [388, 156] on textarea "Please enter the Name, Building, and Room Number you would like your business c…" at bounding box center [484, 165] width 269 height 20
type textarea "101 Med Tech Pkwy, Suite 307"
click at [352, 239] on input "No, thanks." at bounding box center [353, 242] width 6 height 6
checkbox input "true"
click at [354, 266] on input "No" at bounding box center [353, 269] width 6 height 6
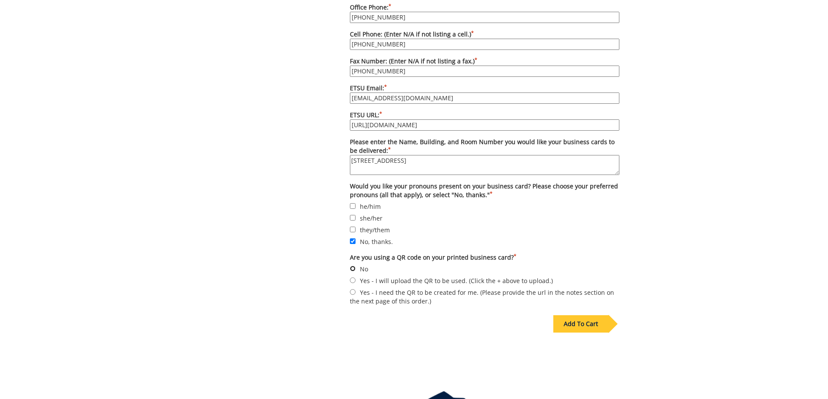
radio input "true"
click at [584, 315] on div "Add To Cart" at bounding box center [580, 323] width 55 height 17
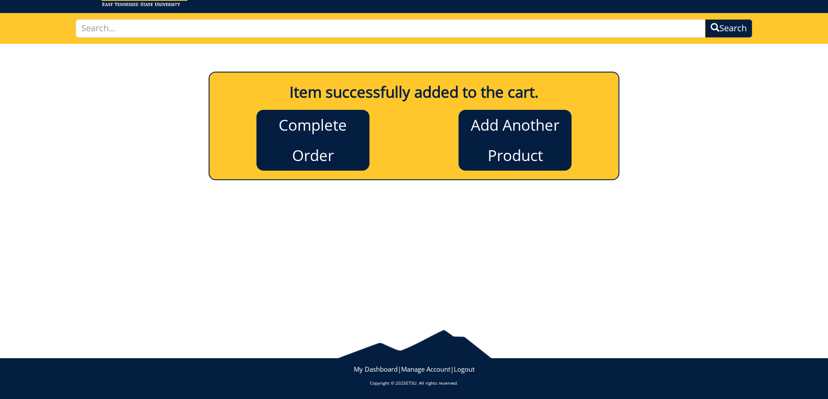
scroll to position [46, 0]
click at [322, 140] on link "Complete Order" at bounding box center [312, 140] width 113 height 61
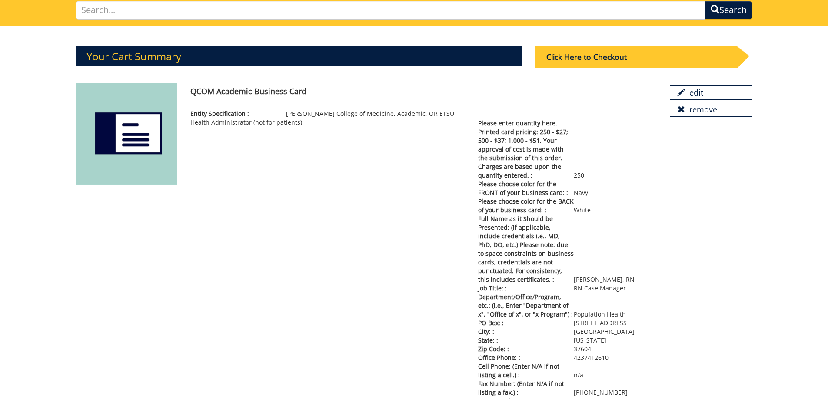
scroll to position [87, 0]
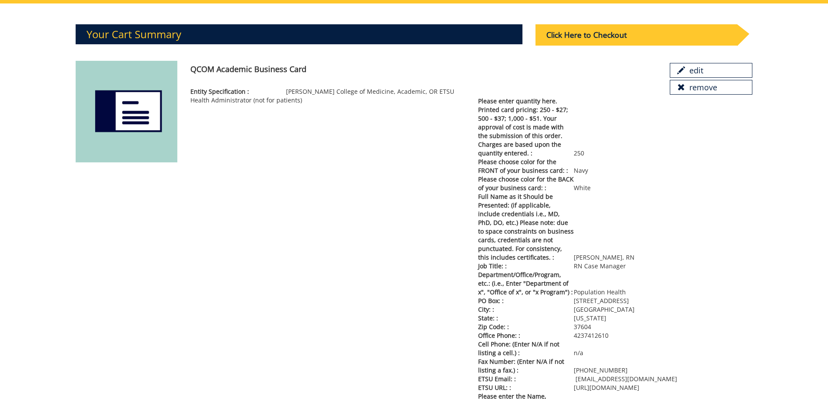
click at [581, 273] on p "Department/Office/Program, etc.: (i.e., Enter "Department of x", "Office of x",…" at bounding box center [615, 284] width 274 height 26
click at [518, 281] on span "Department/Office/Program, etc.: (i.e., Enter "Department of x", "Office of x",…" at bounding box center [526, 284] width 96 height 26
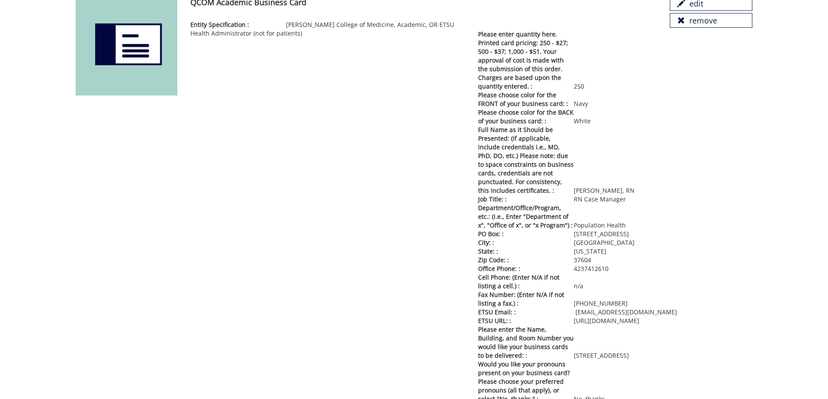
scroll to position [13, 0]
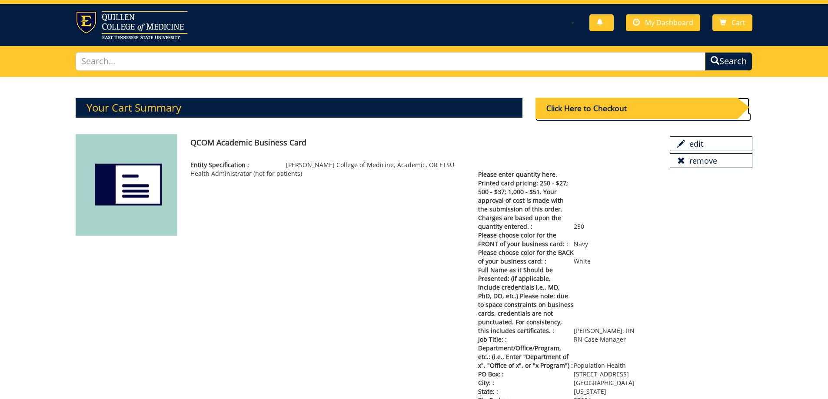
click at [624, 103] on div "Click Here to Checkout" at bounding box center [636, 108] width 202 height 21
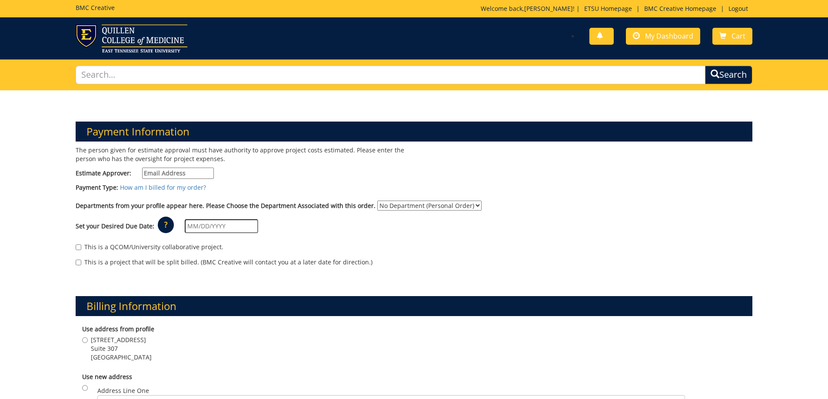
click at [167, 172] on input "Estimate Approver:" at bounding box center [178, 173] width 72 height 11
type input "loganse1@etsu.edu"
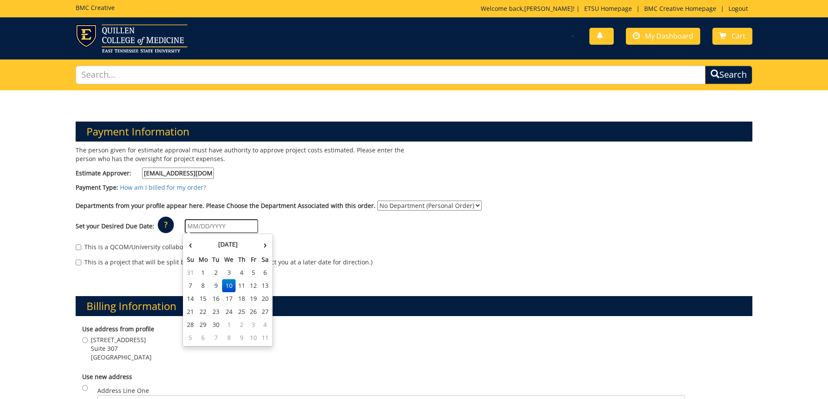
click at [192, 228] on input "text" at bounding box center [221, 226] width 73 height 14
click at [200, 312] on td "22" at bounding box center [203, 311] width 14 height 13
type input "09/22/2025"
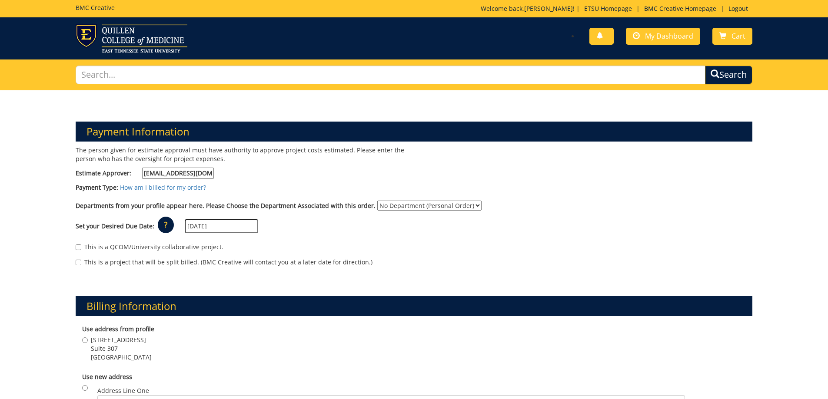
click at [466, 204] on select "No Department (Personal Order) MEAC Administrative Offices" at bounding box center [429, 206] width 104 height 10
select select "263"
click at [377, 201] on select "No Department (Personal Order) MEAC Administrative Offices" at bounding box center [429, 206] width 104 height 10
click at [83, 341] on input "101 Med Tech Pkwy Suite 307 Johnson City , TN 37604" at bounding box center [85, 341] width 6 height 6
radio input "true"
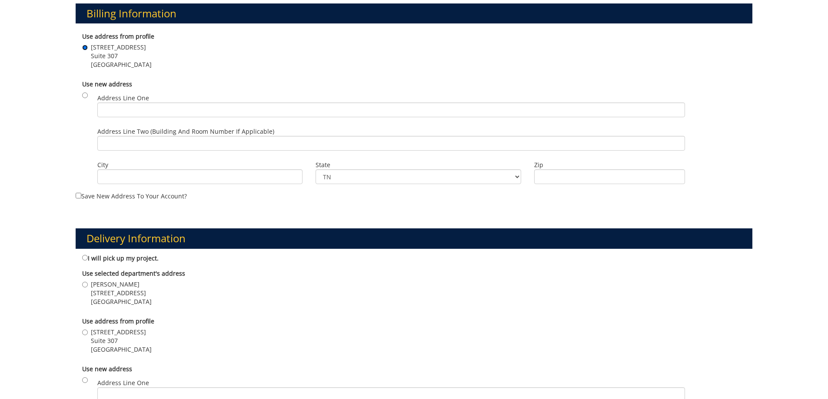
scroll to position [304, 0]
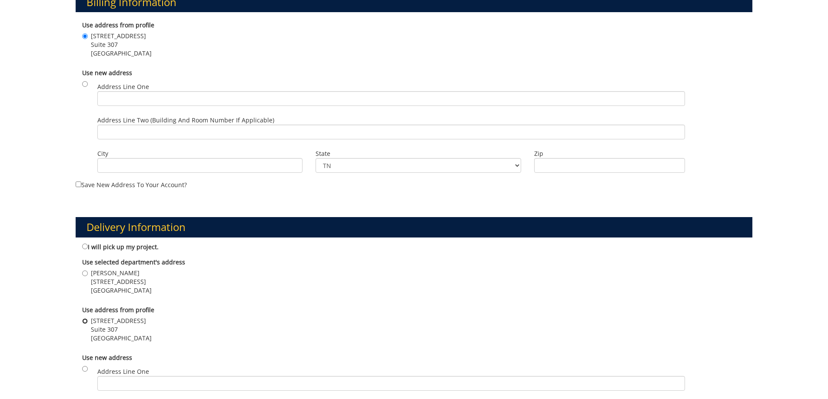
drag, startPoint x: 83, startPoint y: 319, endPoint x: 81, endPoint y: 326, distance: 7.8
click at [83, 320] on input "101 Med Tech Pkwy Suite 307 Johnson City , TN 37604" at bounding box center [85, 322] width 6 height 6
radio input "true"
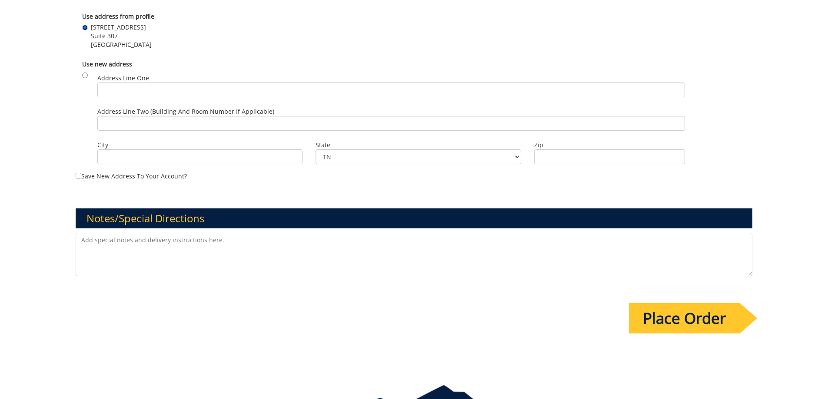
scroll to position [653, 0]
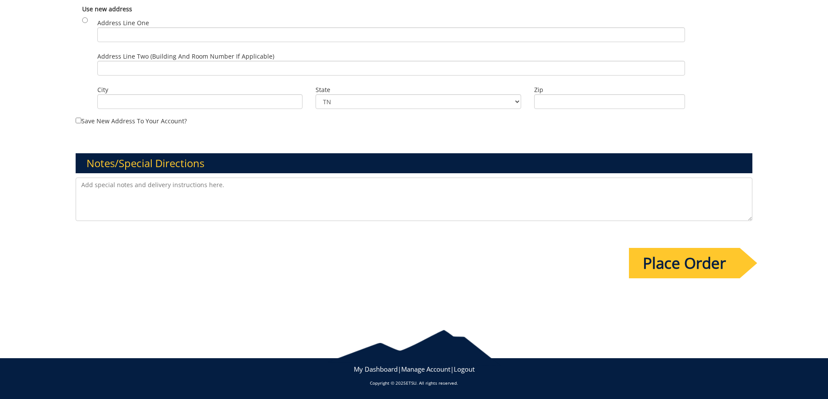
click at [676, 265] on input "Place Order" at bounding box center [684, 263] width 111 height 30
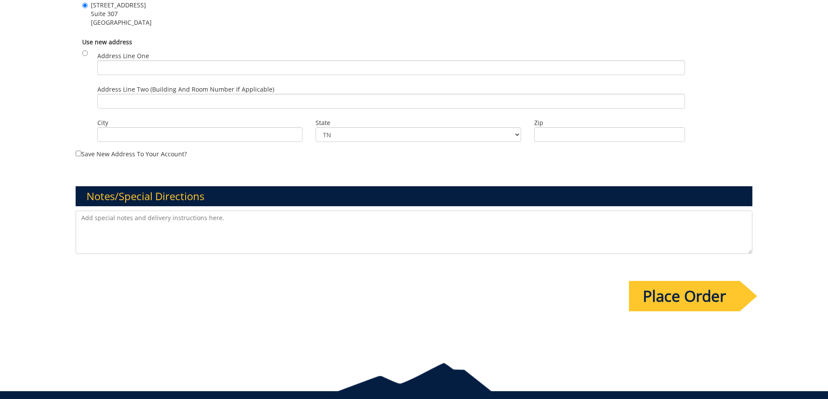
scroll to position [0, 0]
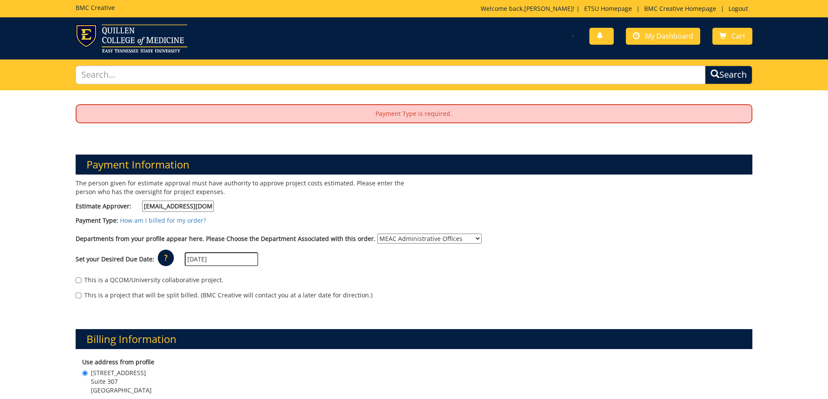
drag, startPoint x: 151, startPoint y: 218, endPoint x: 531, endPoint y: 200, distance: 380.2
click at [531, 200] on div "The person given for estimate approval must have authority to approve project c…" at bounding box center [414, 243] width 690 height 129
